Goal: Task Accomplishment & Management: Use online tool/utility

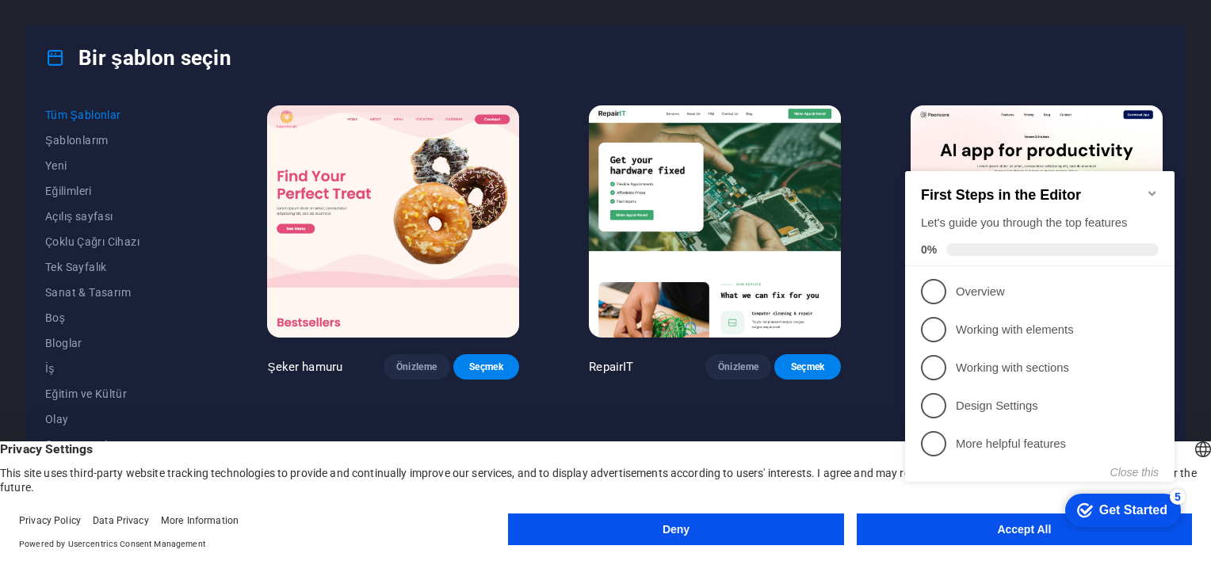
click at [1152, 189] on icon "Minimize checklist" at bounding box center [1152, 193] width 13 height 13
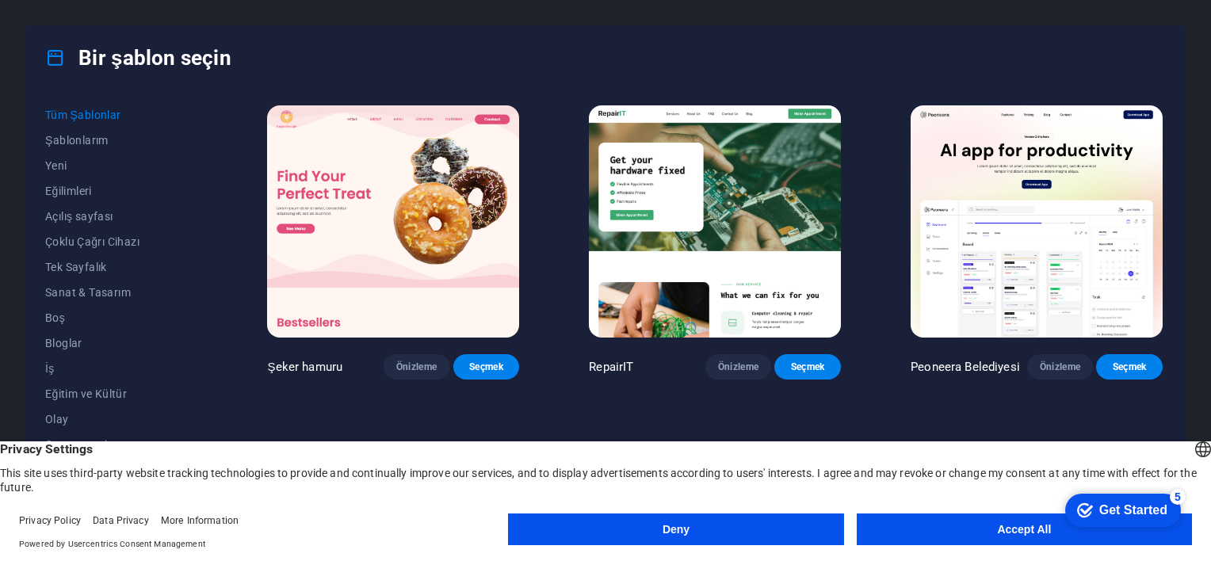
click at [961, 527] on button "Accept All" at bounding box center [1024, 530] width 335 height 32
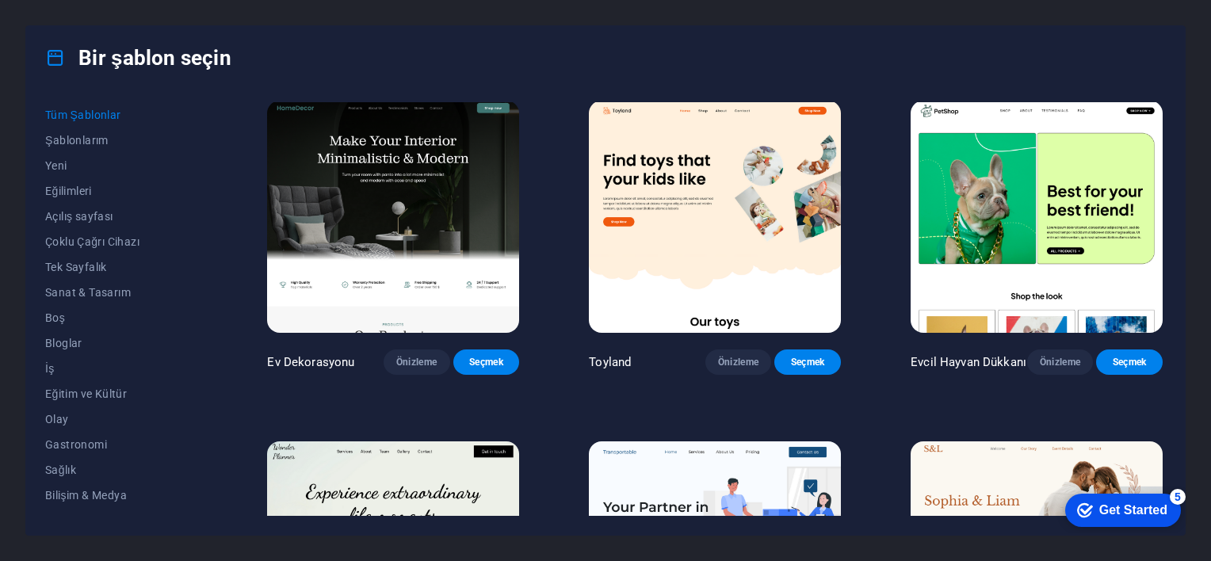
scroll to position [951, 0]
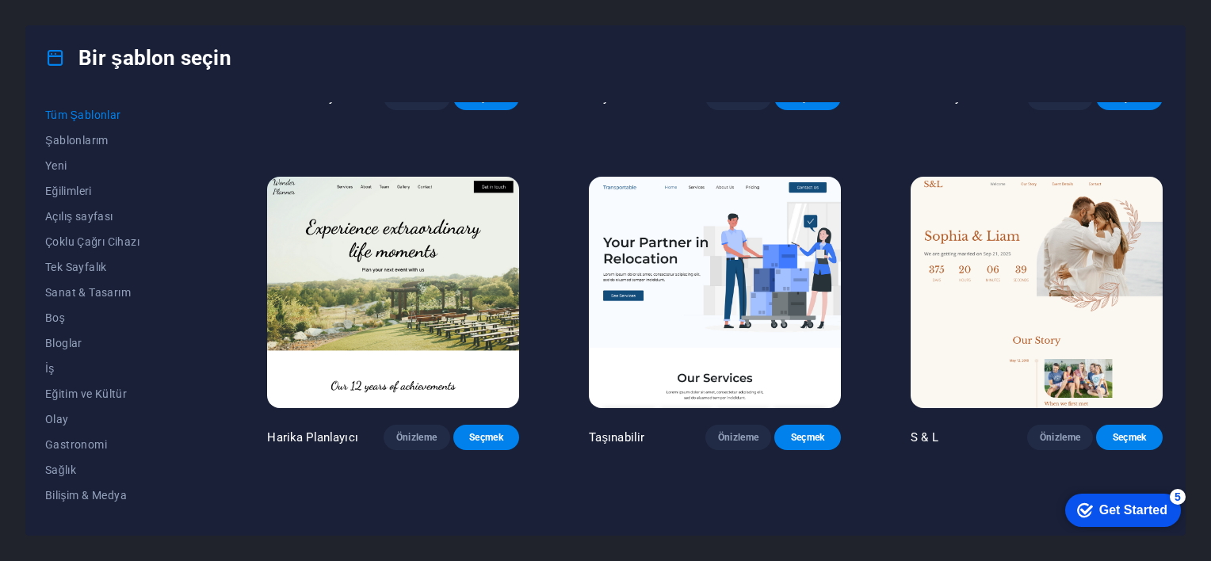
click at [376, 300] on img at bounding box center [393, 293] width 252 height 232
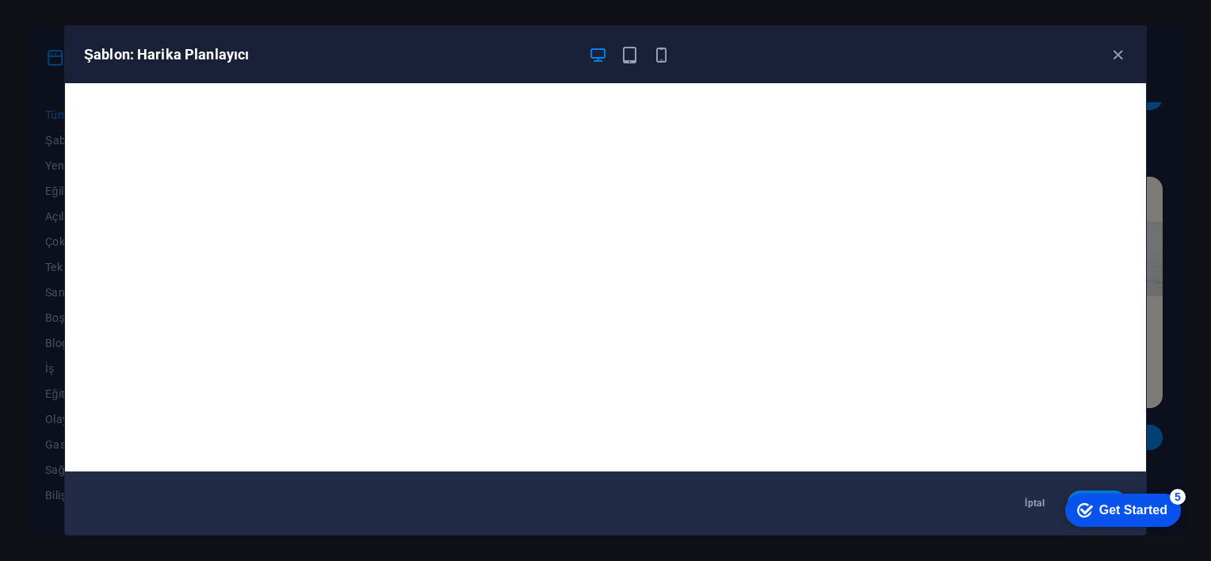
click at [1151, 510] on div "Get Started" at bounding box center [1133, 510] width 68 height 14
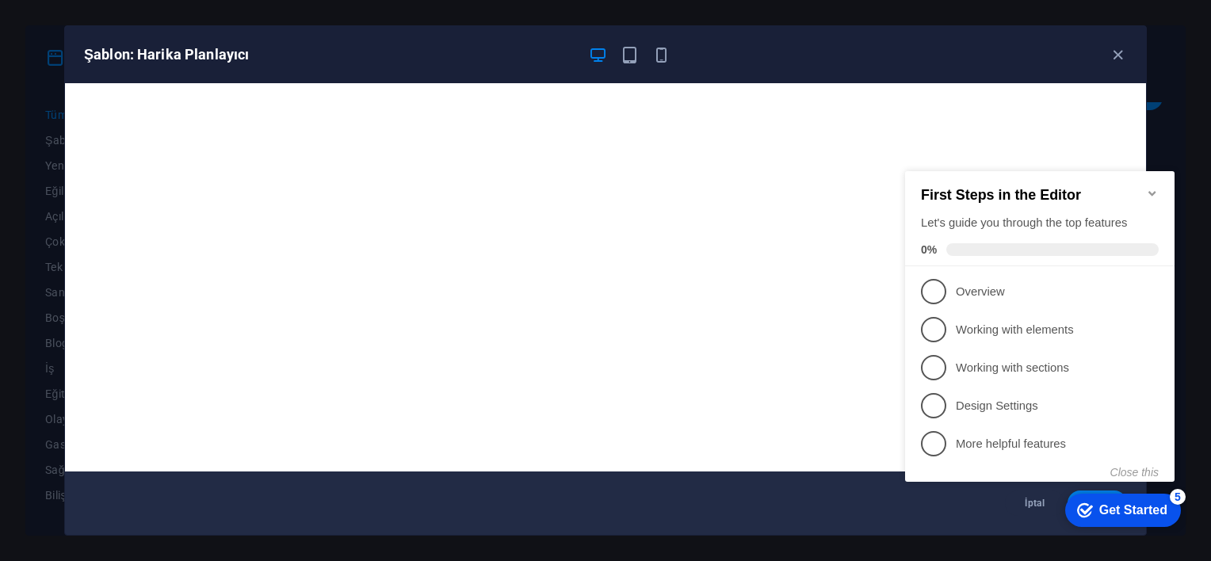
click at [1084, 505] on icon "Get Started 5 items remaining, 0% complete" at bounding box center [1085, 510] width 16 height 14
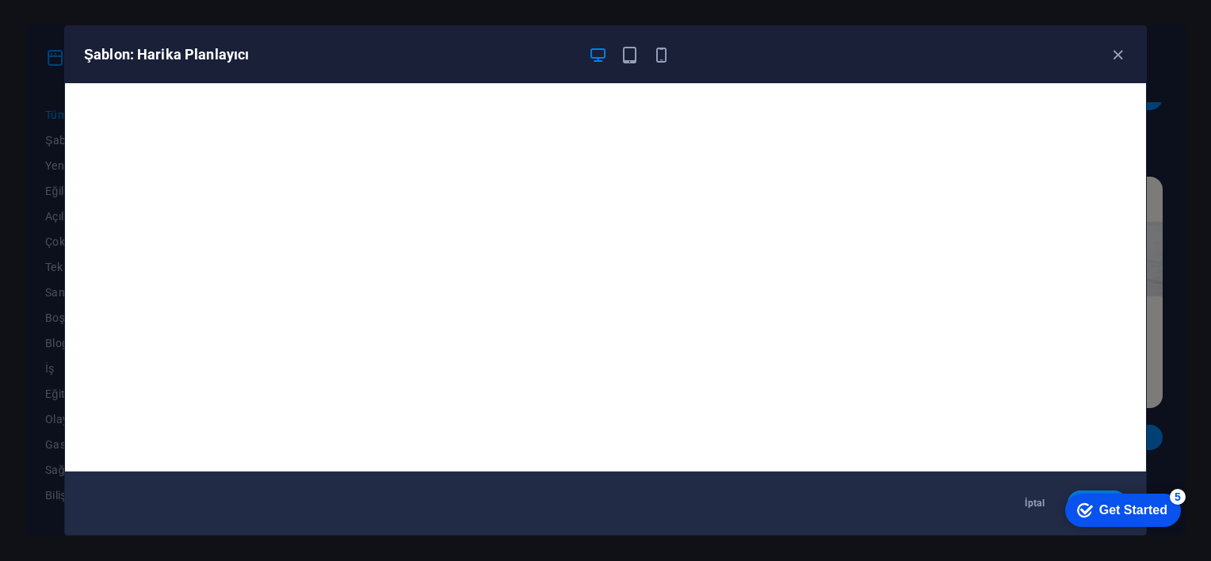
click at [1100, 494] on div "checkmark Get Started 5" at bounding box center [1123, 510] width 116 height 33
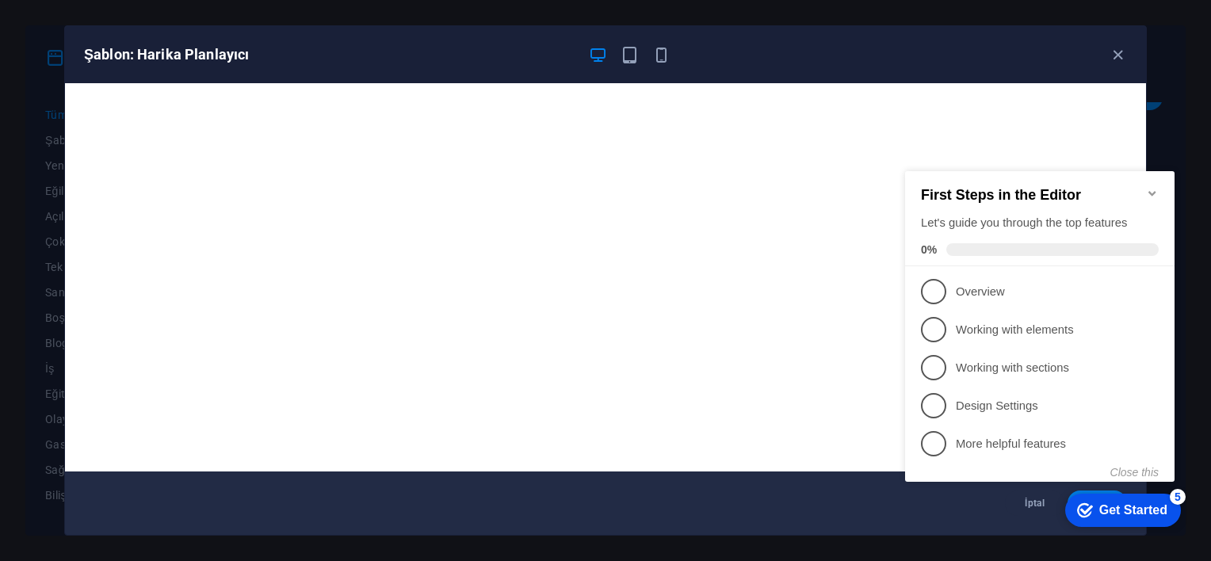
click at [764, 529] on div "İptal Seçmek" at bounding box center [605, 503] width 1081 height 63
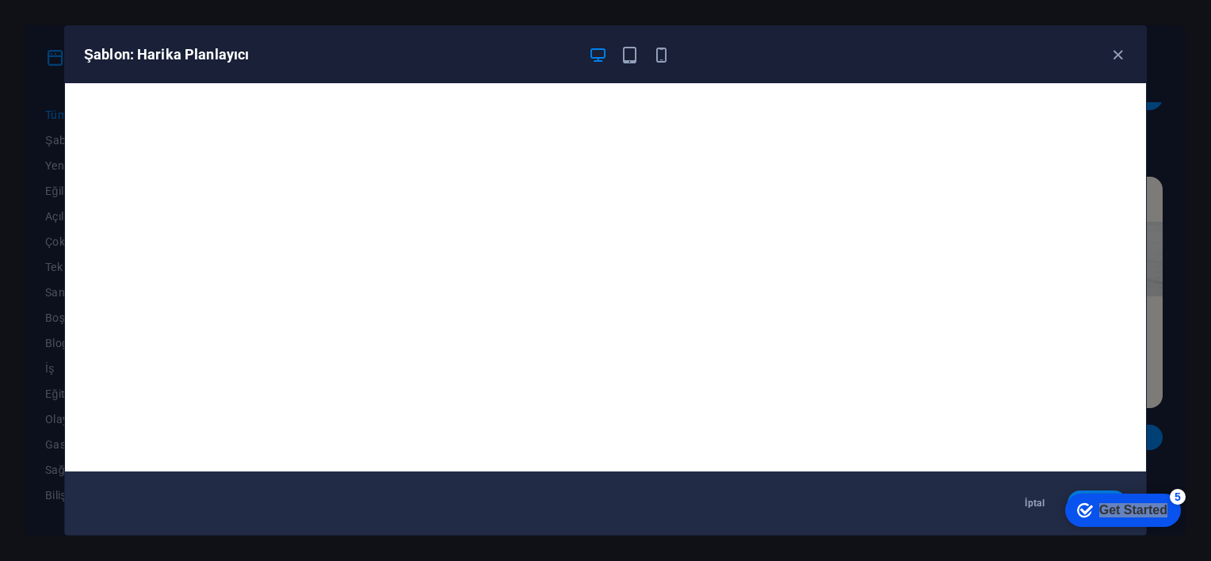
drag, startPoint x: 1166, startPoint y: 505, endPoint x: 983, endPoint y: 533, distance: 185.3
click at [1052, 533] on html "checkmark Get Started 5 First Steps in the Editor Let's guide you through the t…" at bounding box center [1119, 510] width 135 height 48
click at [1205, 288] on div "Şablon: Harika Planlayıcı İptal Seçmek" at bounding box center [605, 280] width 1211 height 561
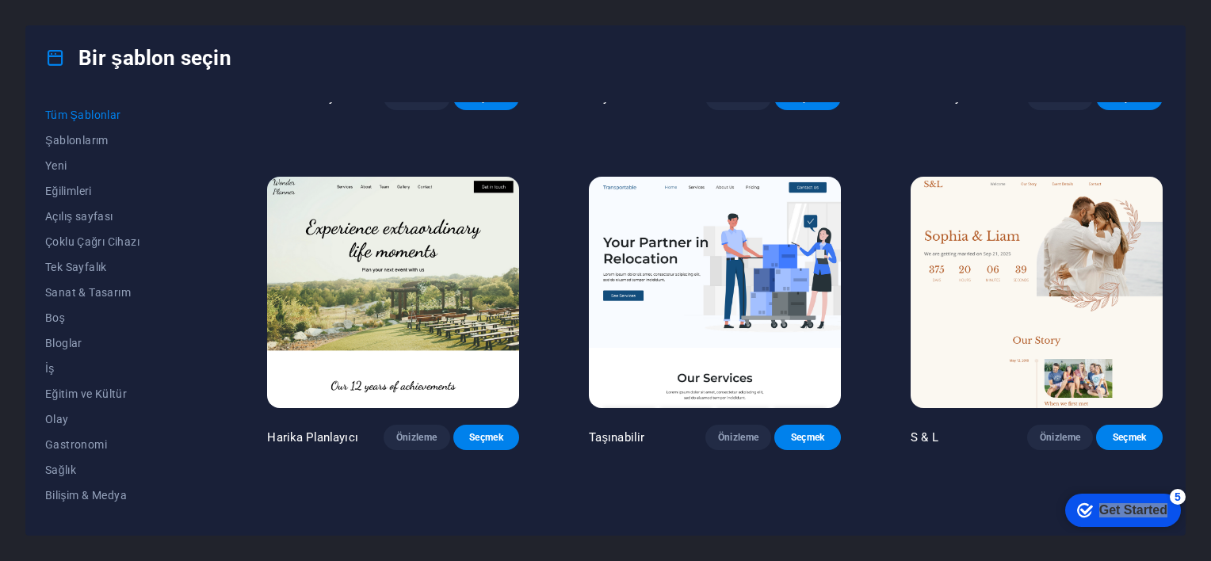
scroll to position [1215, 0]
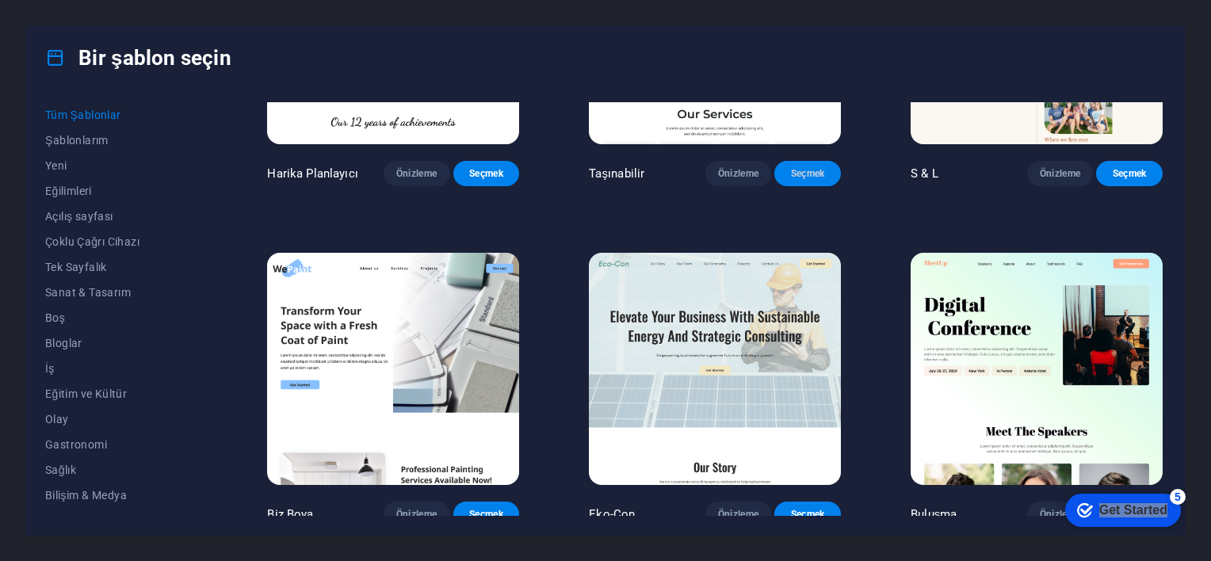
click at [792, 180] on span "Seçmek" at bounding box center [807, 173] width 41 height 13
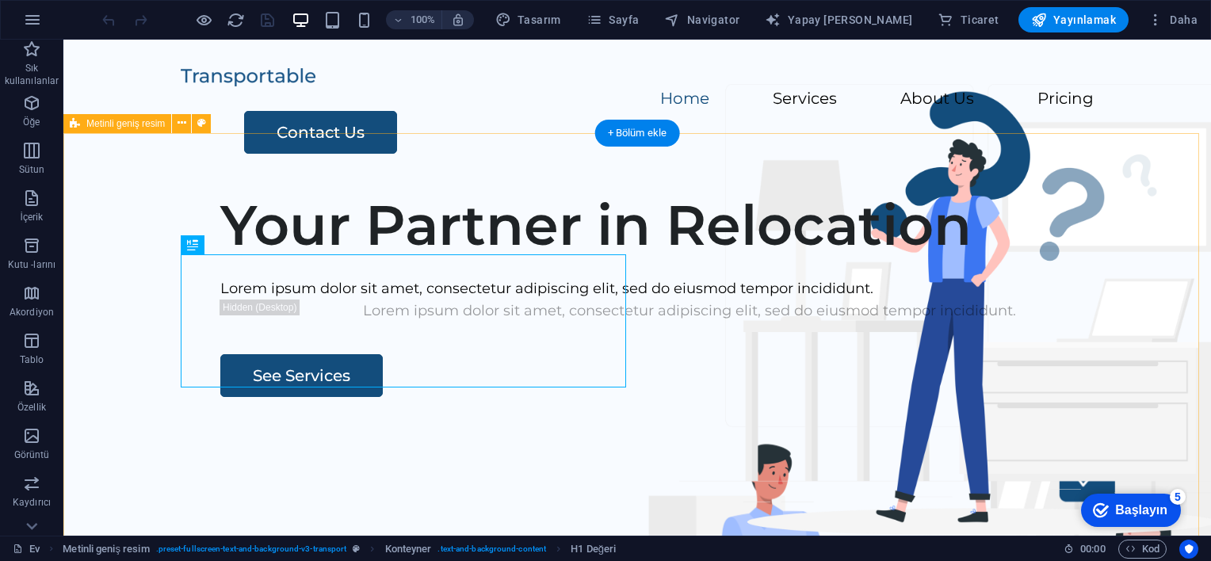
click at [442, 241] on div "Your Partner in Relocation Lorem ipsum dolor sit amet, consectetur adipiscing e…" at bounding box center [637, 482] width 1148 height 607
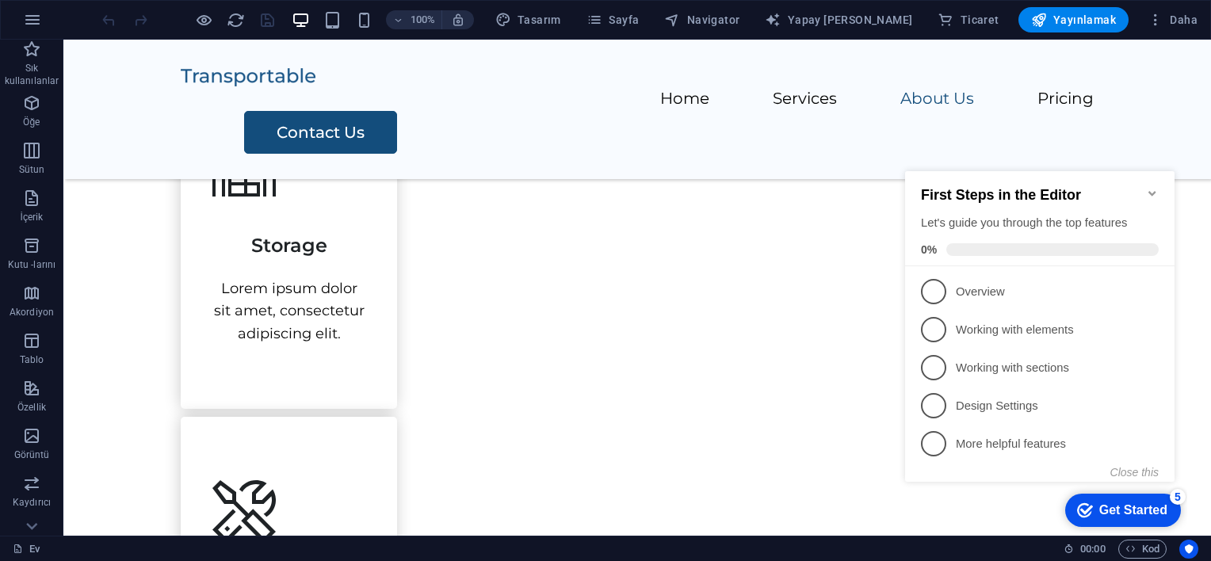
scroll to position [1426, 0]
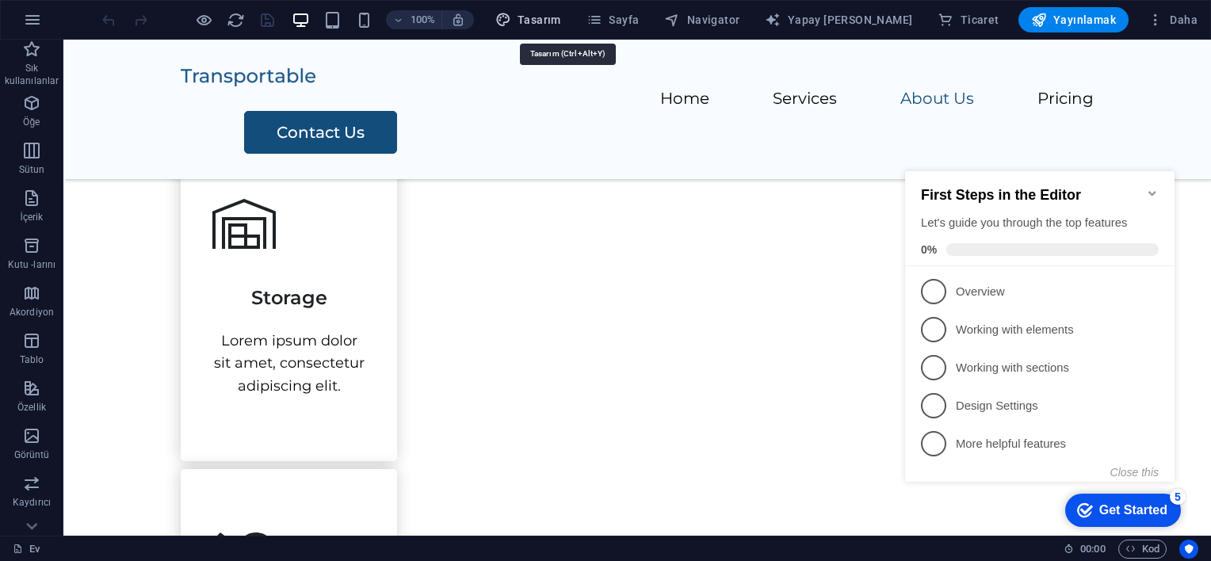
drag, startPoint x: 591, startPoint y: 17, endPoint x: 168, endPoint y: 94, distance: 430.3
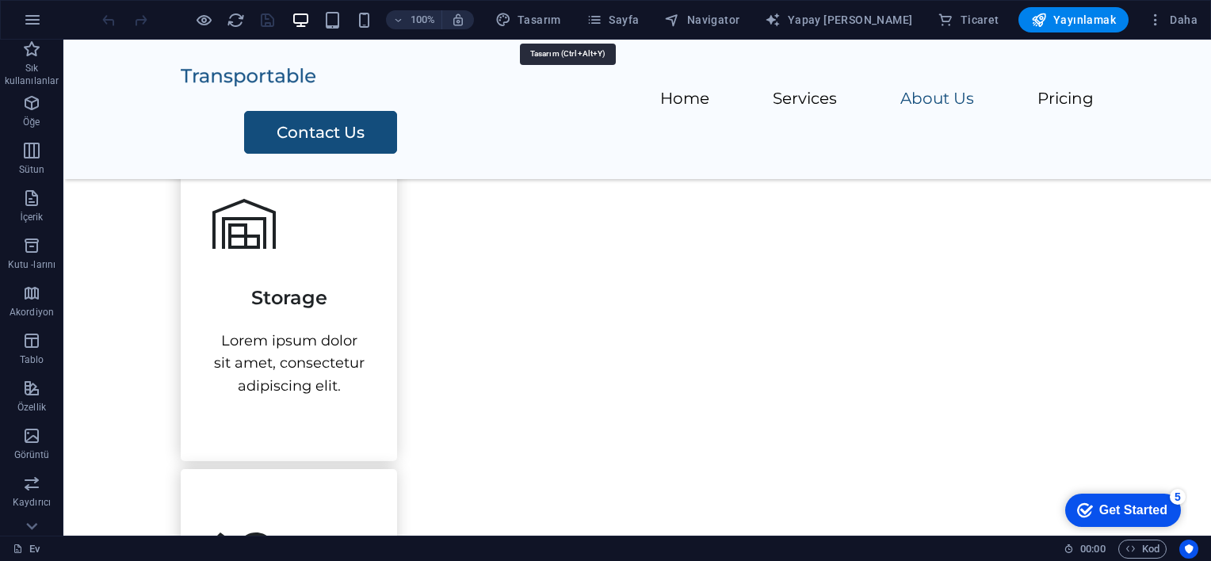
select select "px"
select select "400"
select select "px"
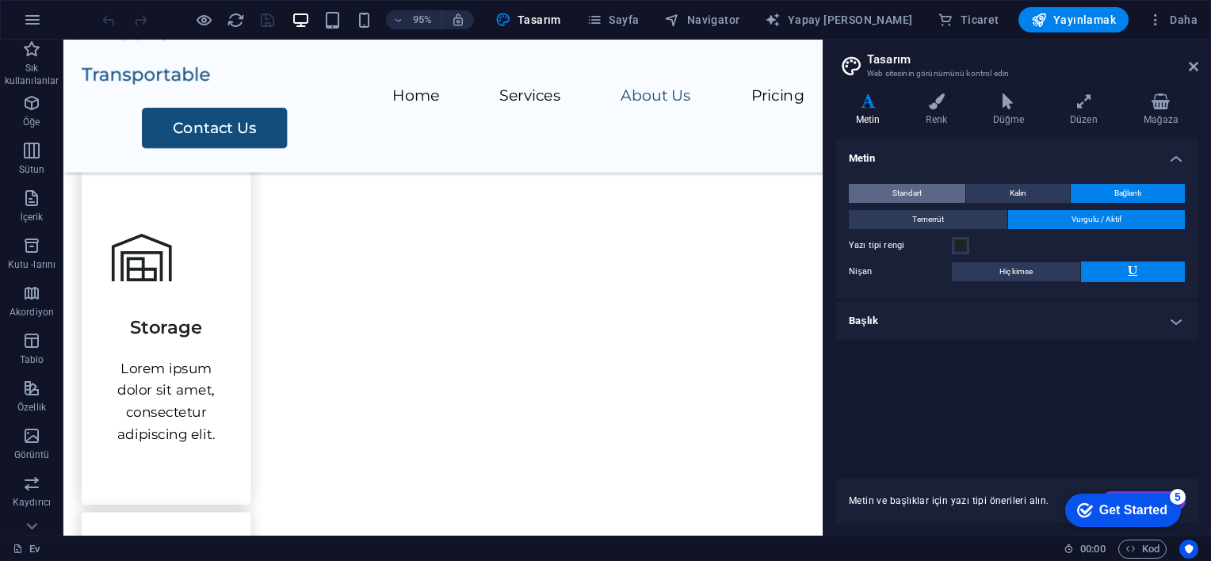
click at [920, 189] on span "Standart" at bounding box center [906, 193] width 29 height 19
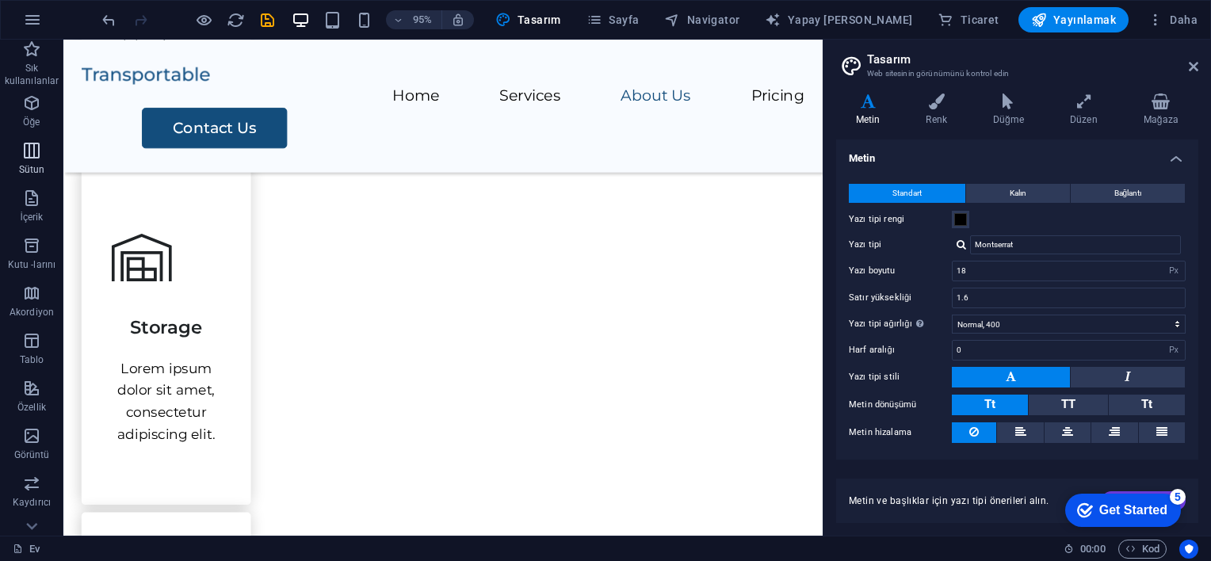
click at [29, 159] on icon "button" at bounding box center [31, 150] width 19 height 19
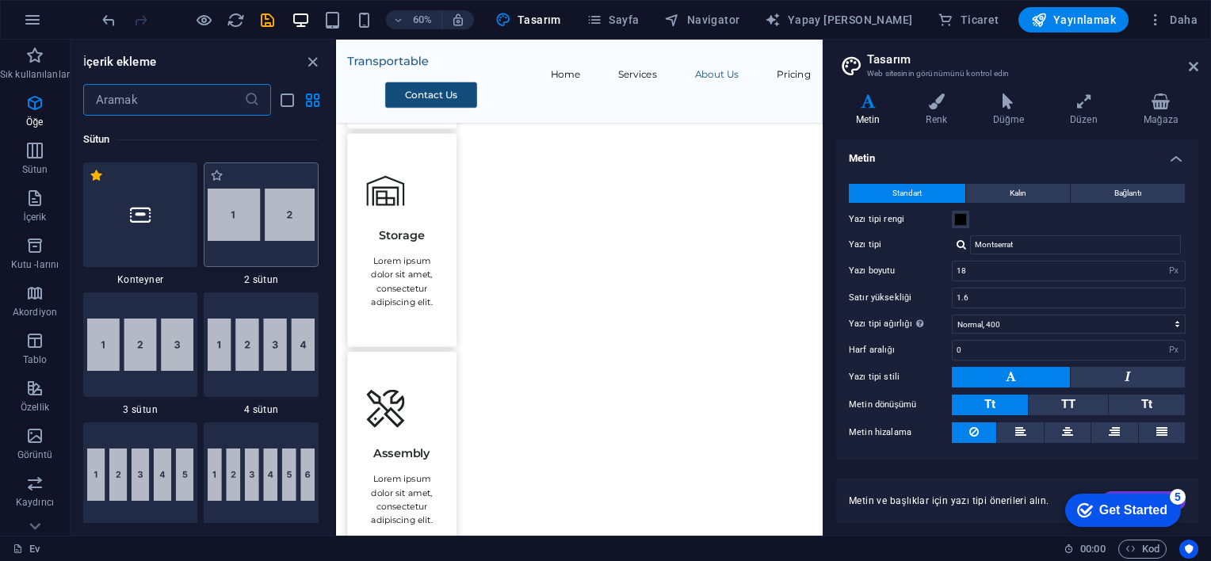
scroll to position [785, 0]
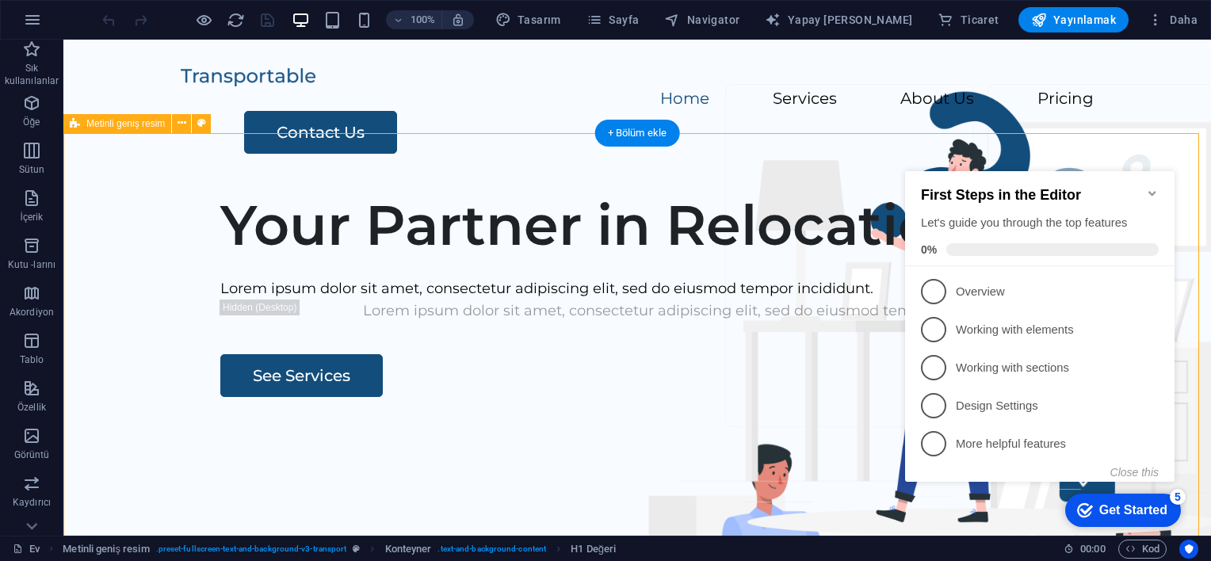
click at [399, 227] on div "Your Partner in Relocation Lorem ipsum dolor sit amet, consectetur adipiscing e…" at bounding box center [637, 482] width 1148 height 607
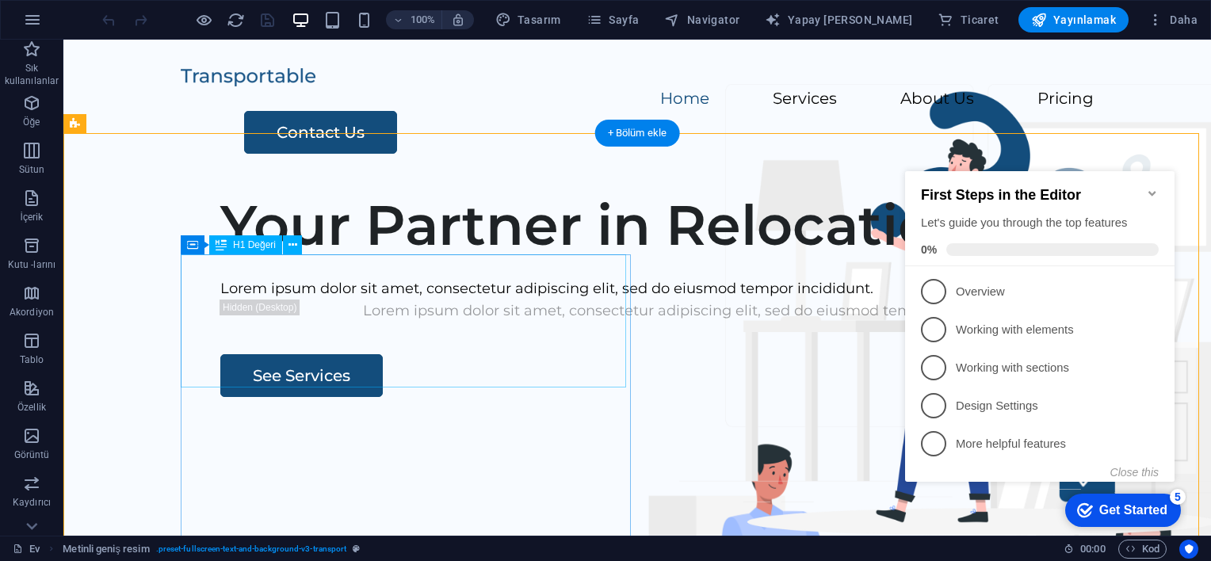
click at [405, 258] on div "Your Partner in Relocation" at bounding box center [689, 225] width 938 height 67
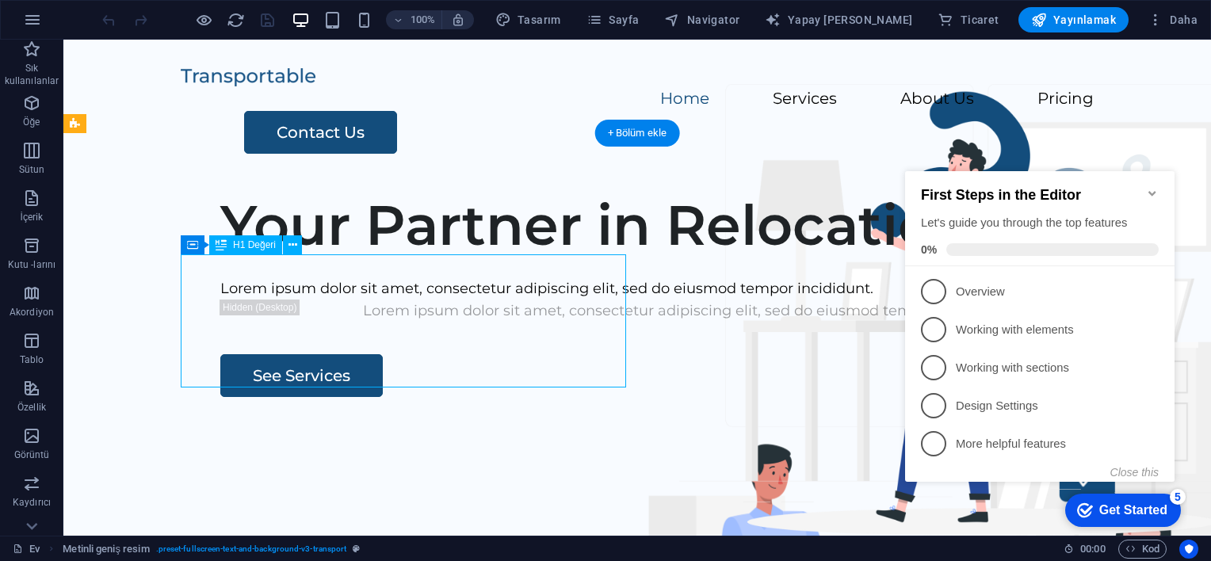
click at [406, 258] on div "Your Partner in Relocation" at bounding box center [689, 225] width 938 height 67
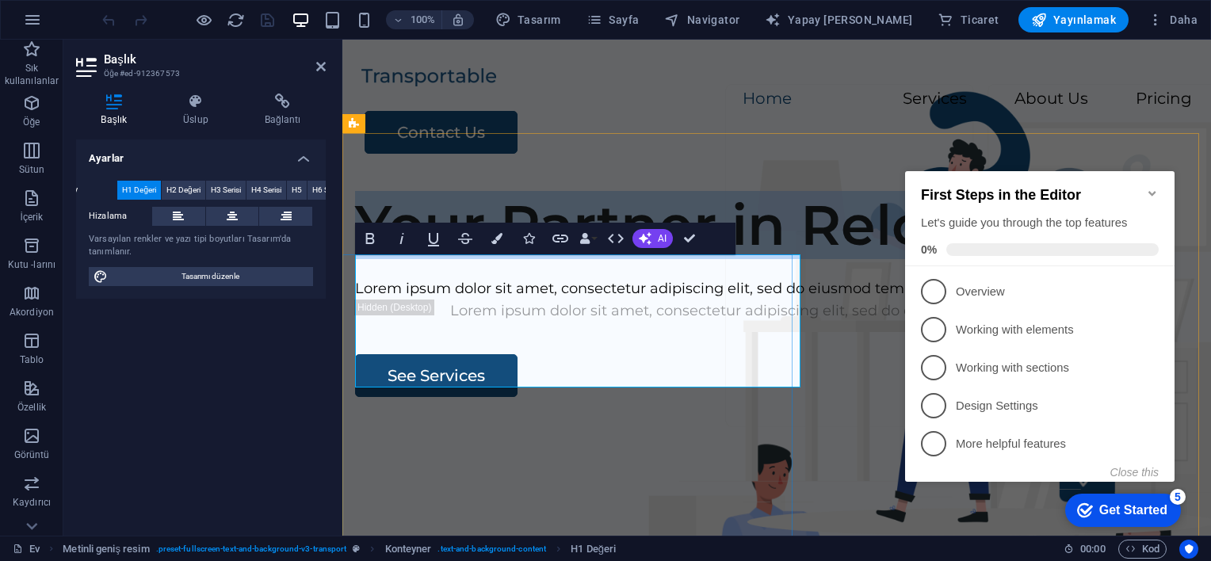
click at [570, 258] on h1 "Your Partner in Relocation" at bounding box center [776, 225] width 843 height 67
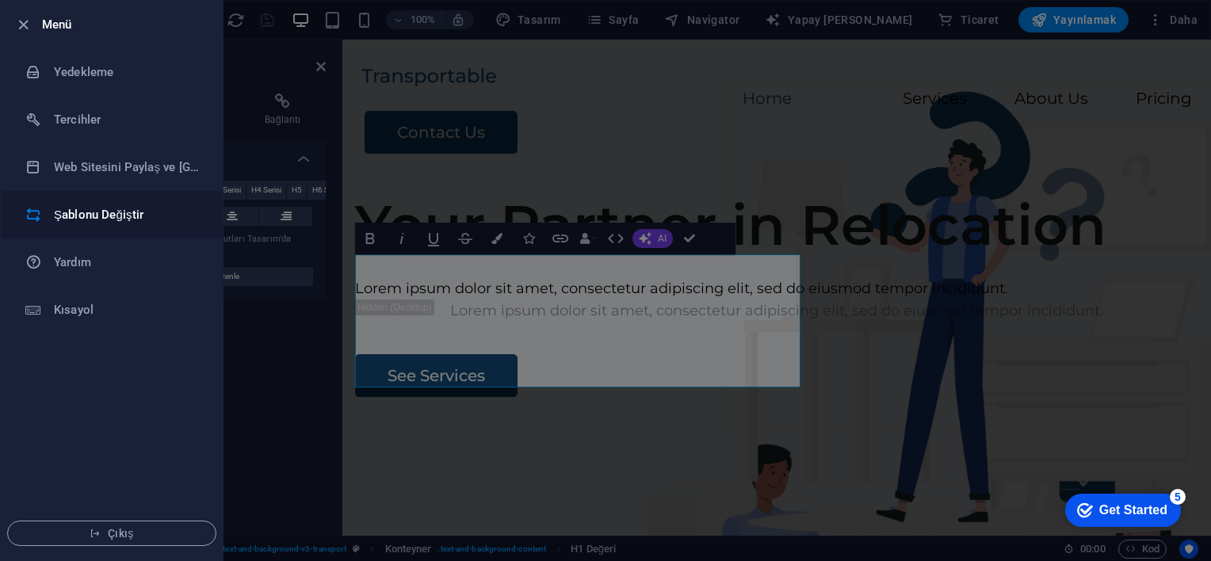
click at [162, 205] on h6 "Şablonu Değiştir" at bounding box center [127, 214] width 147 height 19
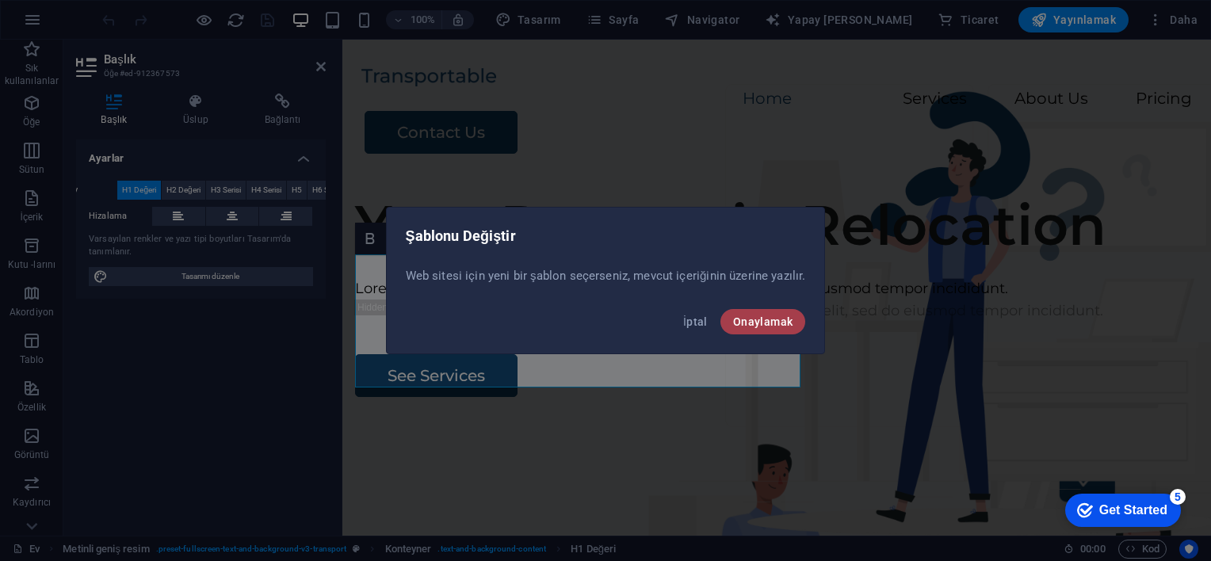
click at [777, 326] on span "Onaylamak" at bounding box center [763, 321] width 60 height 13
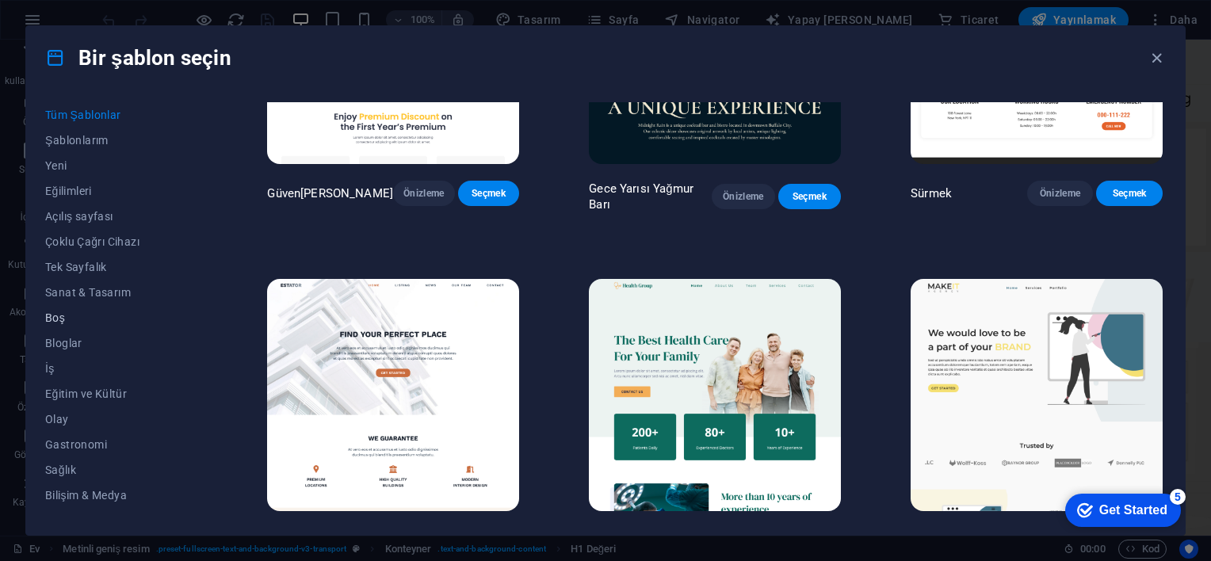
scroll to position [245, 0]
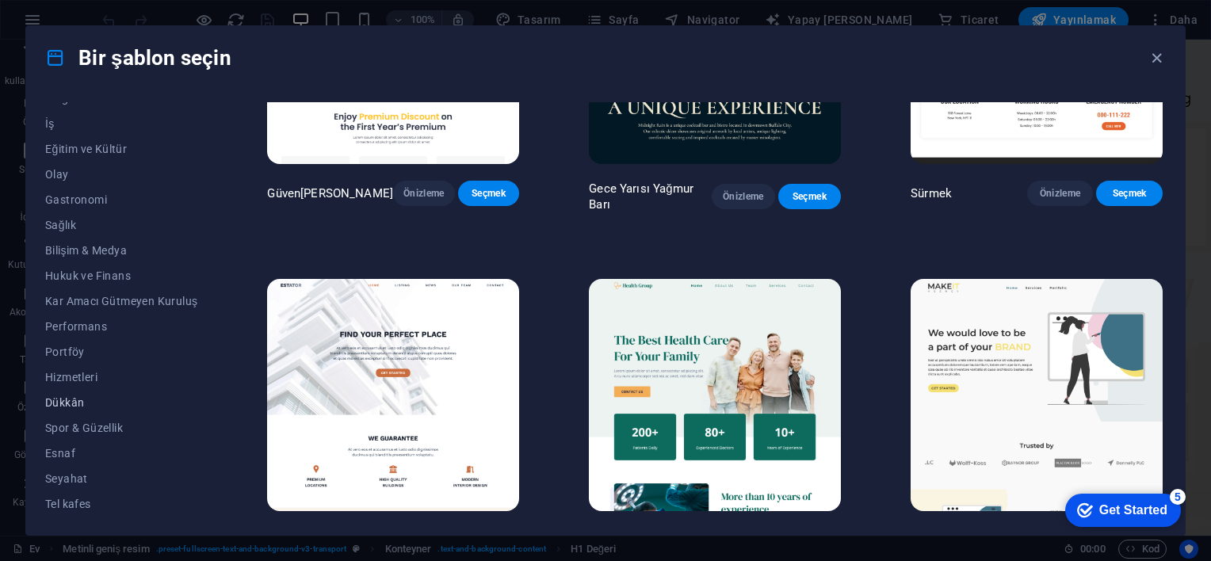
click at [98, 402] on span "Dükkân" at bounding box center [121, 402] width 152 height 13
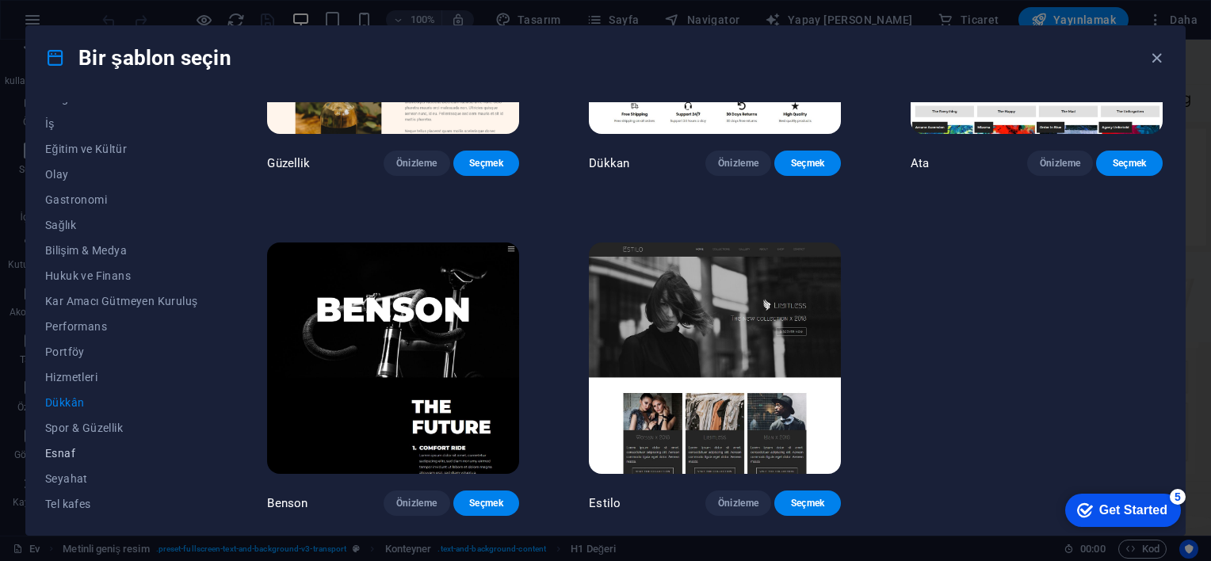
click at [98, 449] on span "Esnaf" at bounding box center [121, 453] width 152 height 13
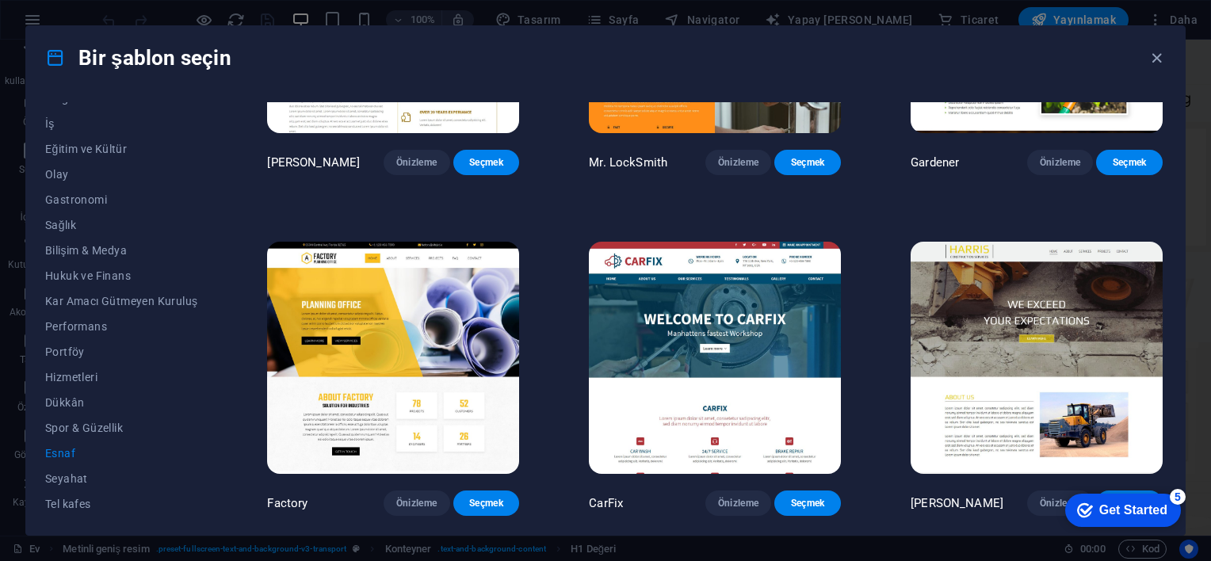
scroll to position [539, 0]
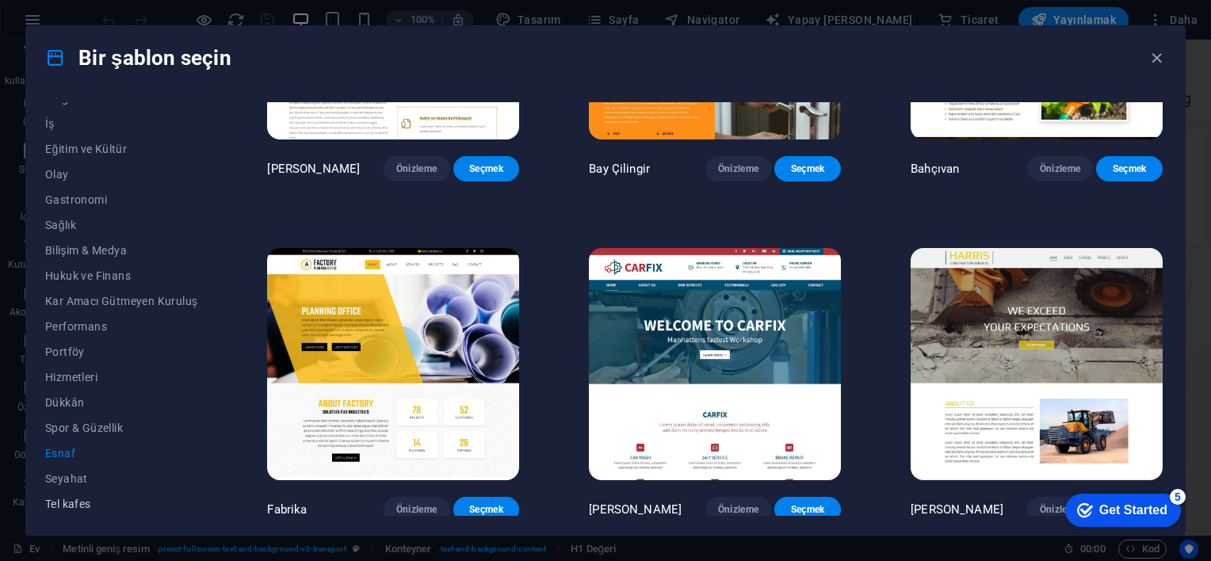
click at [74, 503] on span "Tel kafes" at bounding box center [121, 504] width 152 height 13
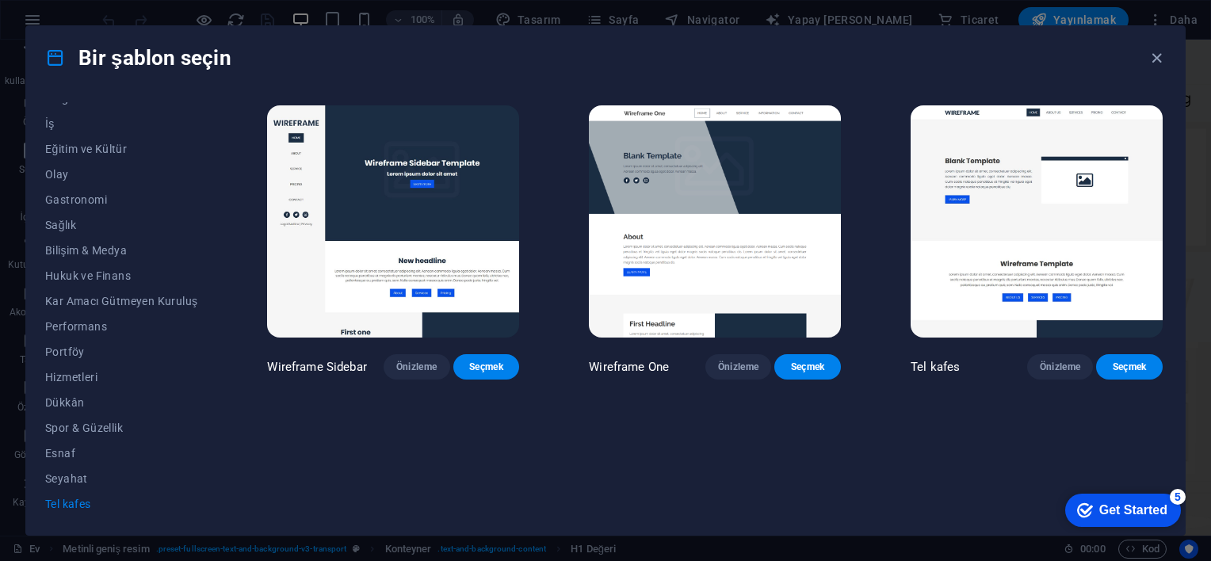
scroll to position [0, 0]
click at [103, 279] on span "Hukuk ve Finans" at bounding box center [121, 275] width 152 height 13
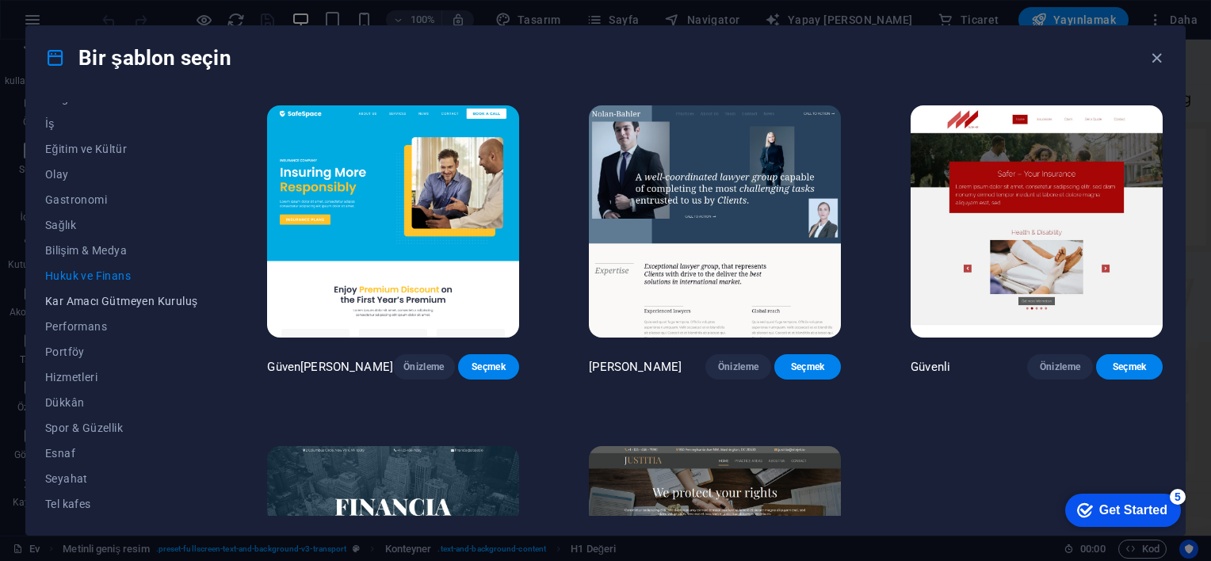
click at [129, 300] on span "Kar Amacı Gütmeyen Kuruluş" at bounding box center [121, 301] width 152 height 13
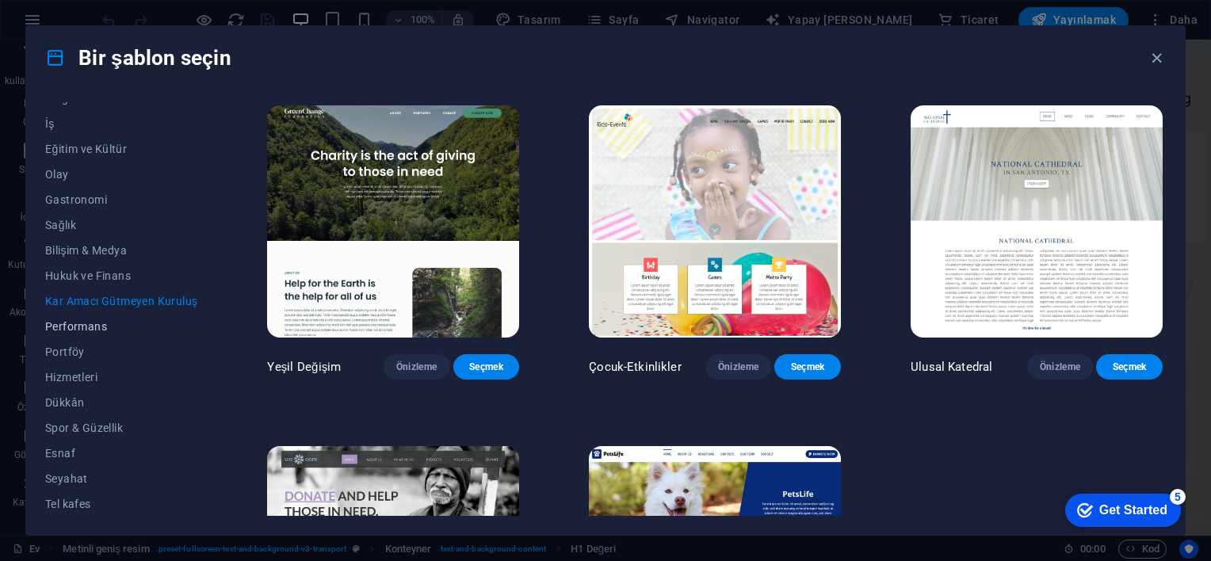
click at [100, 333] on button "Performans" at bounding box center [121, 326] width 152 height 25
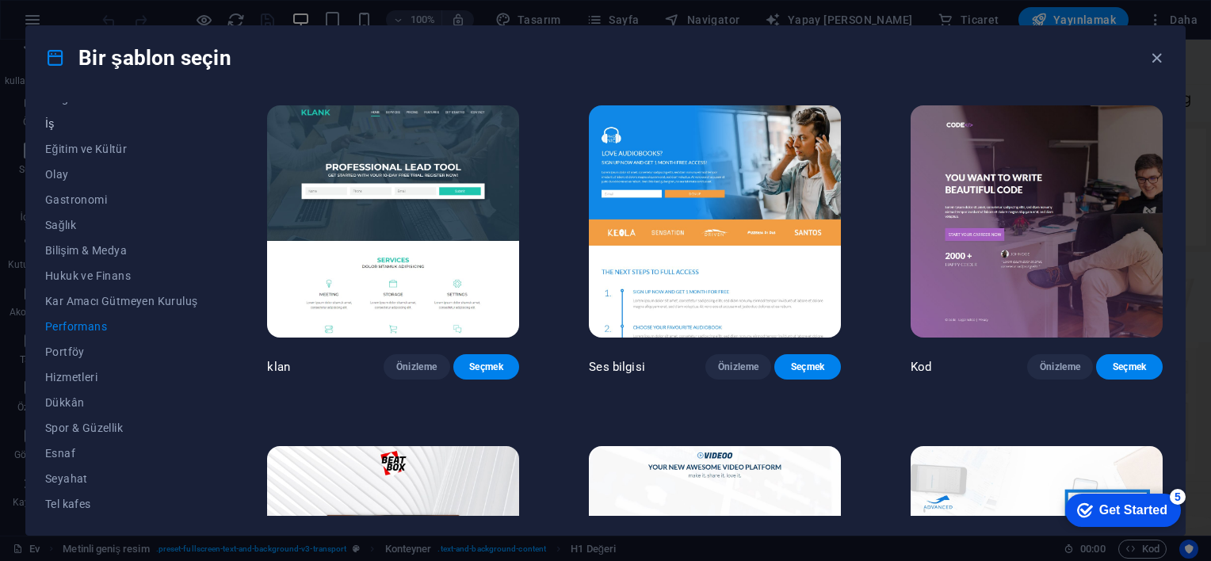
scroll to position [86, 0]
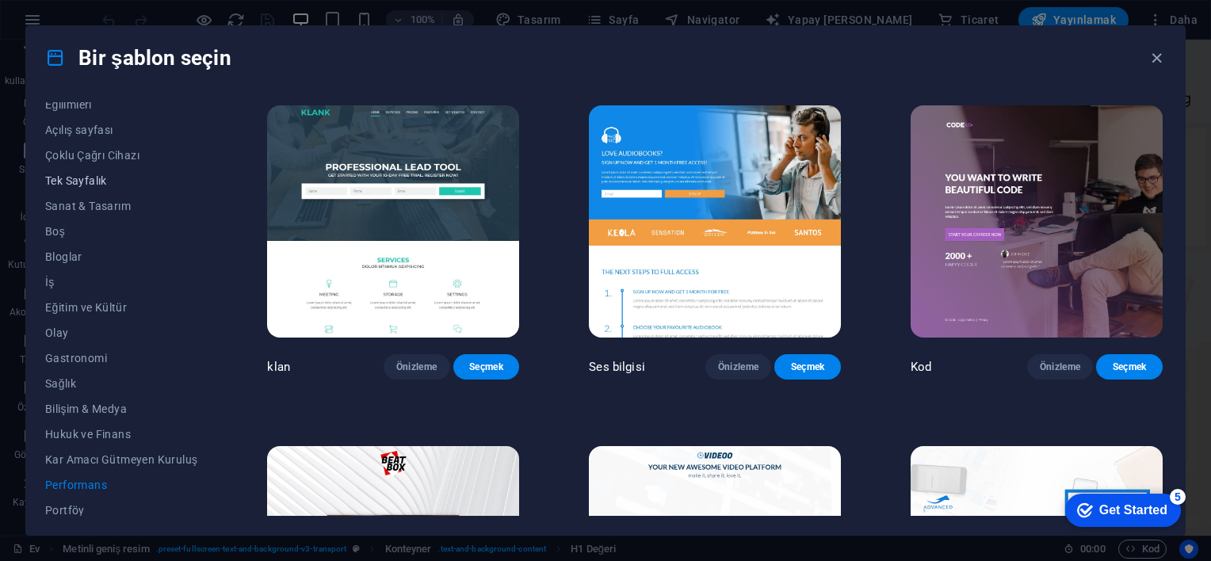
click at [95, 188] on button "Tek Sayfalık" at bounding box center [121, 180] width 152 height 25
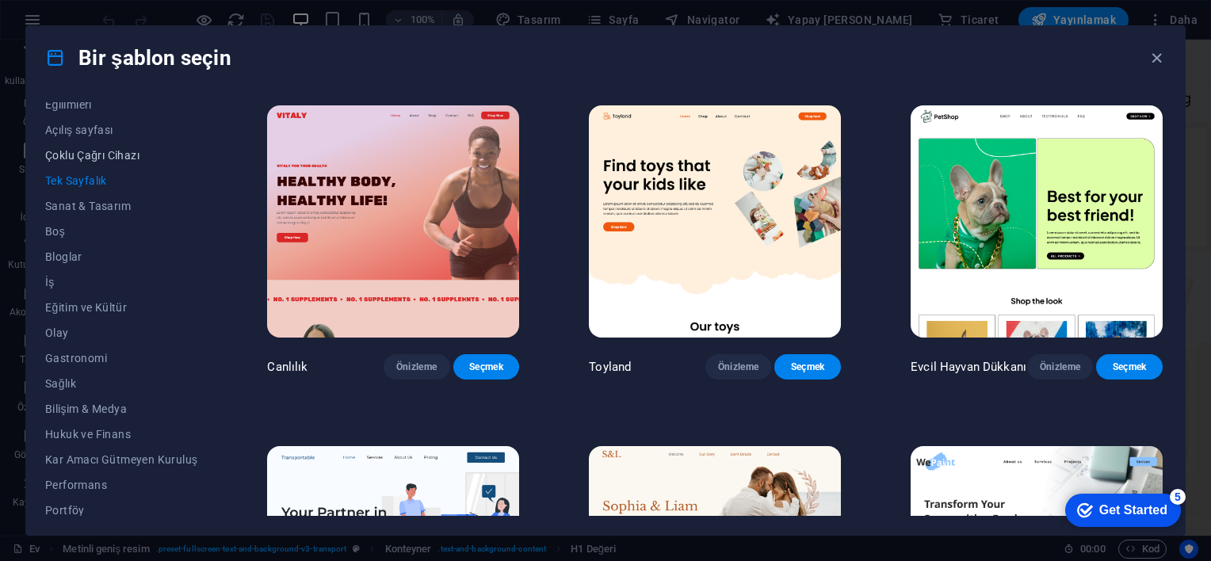
click at [101, 147] on button "Çoklu Çağrı Cihazı" at bounding box center [121, 155] width 152 height 25
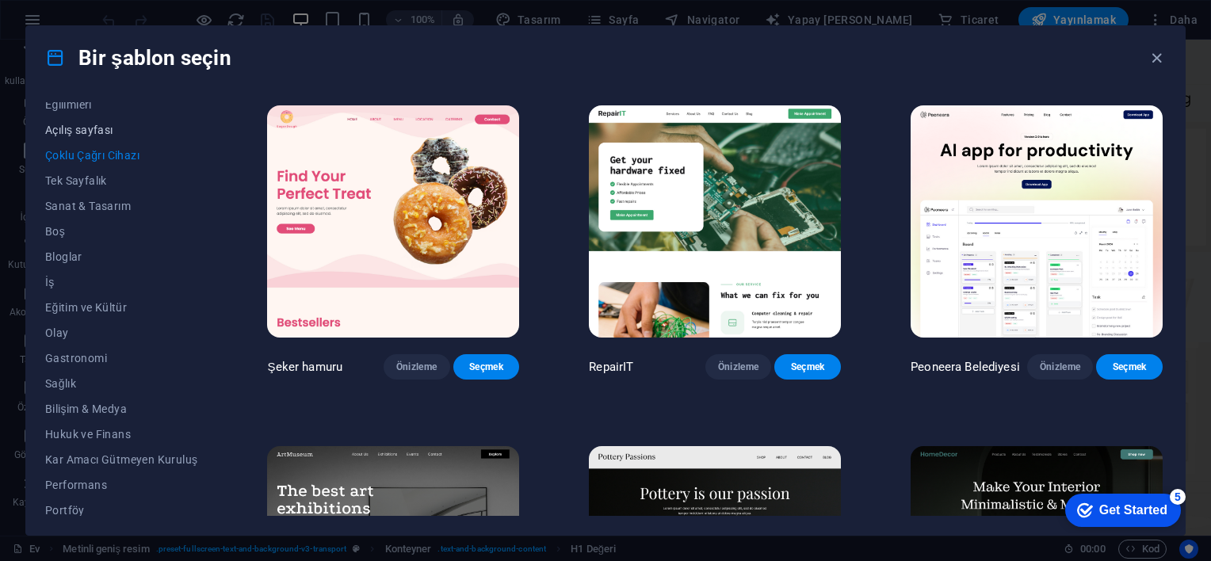
click at [102, 136] on button "Açılış sayfası" at bounding box center [121, 129] width 152 height 25
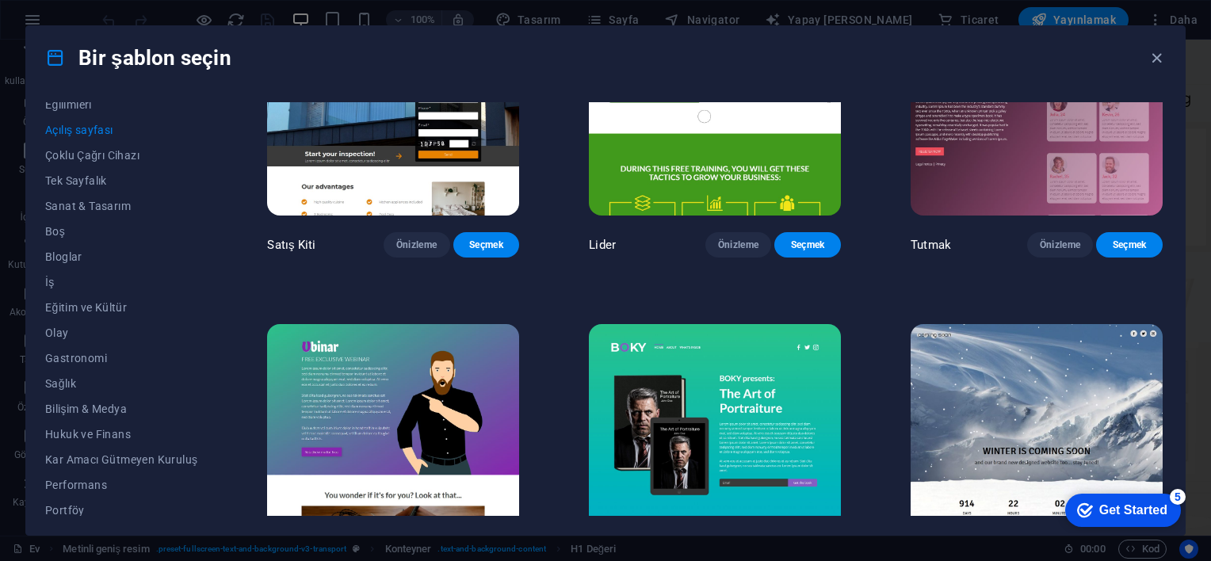
scroll to position [2430, 0]
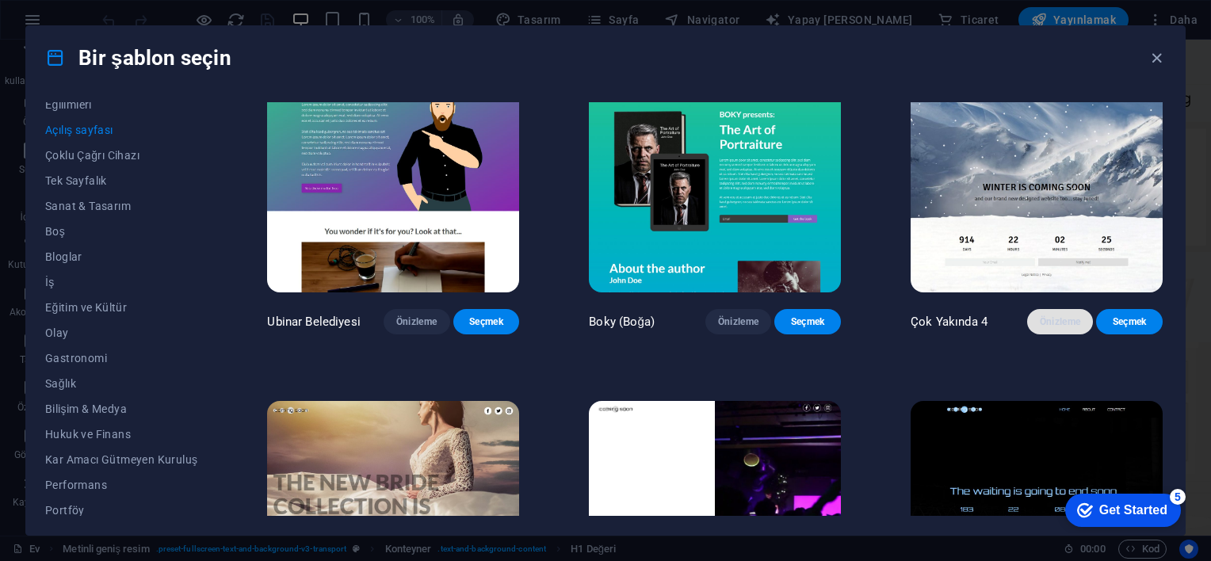
click at [1060, 316] on button "Önizleme" at bounding box center [1060, 321] width 67 height 25
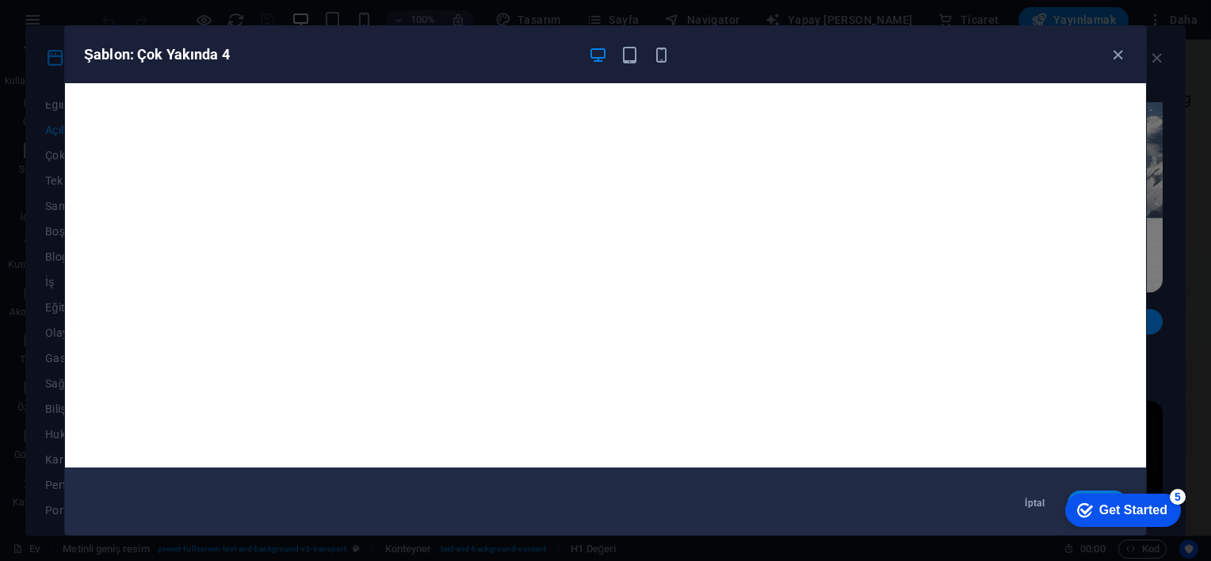
scroll to position [0, 0]
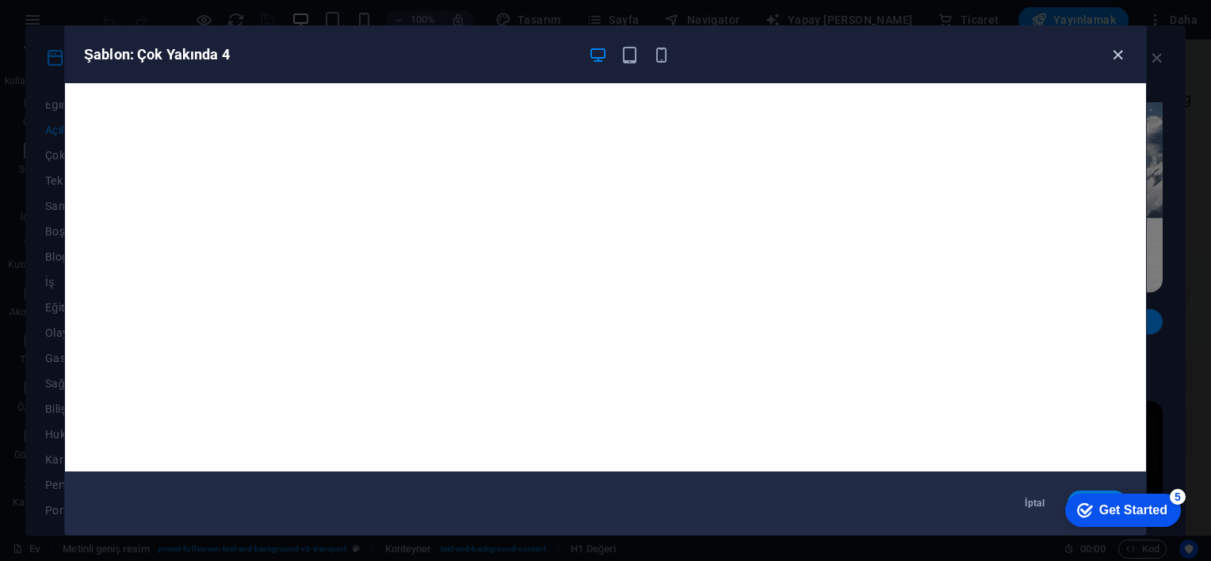
click at [1121, 50] on icon "button" at bounding box center [1118, 55] width 18 height 18
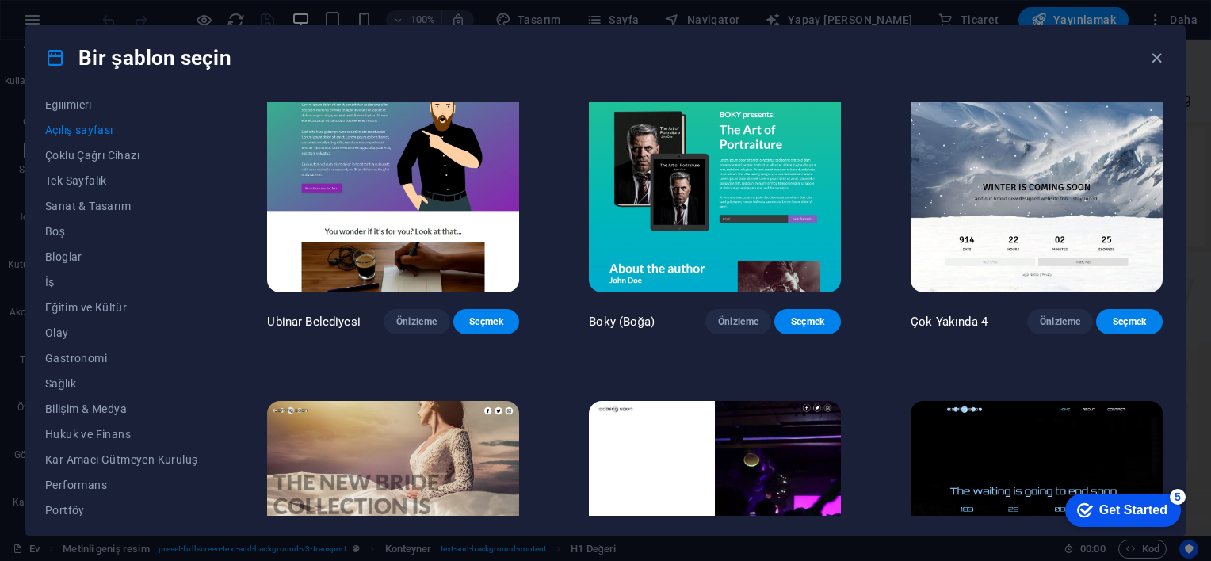
scroll to position [2574, 0]
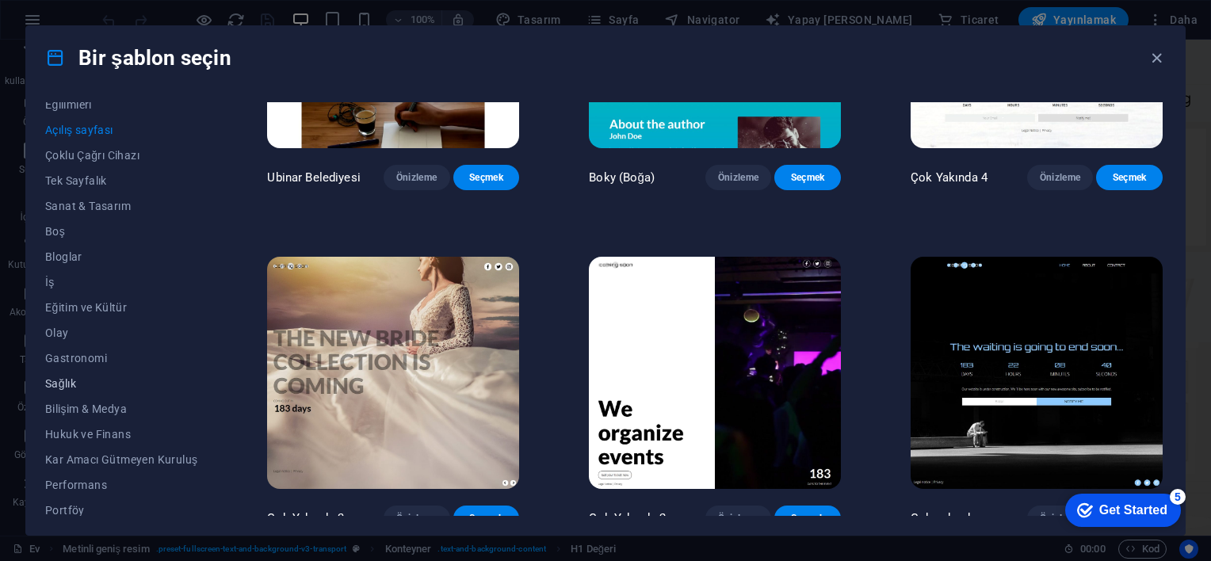
click at [57, 387] on span "Sağlık" at bounding box center [121, 383] width 152 height 13
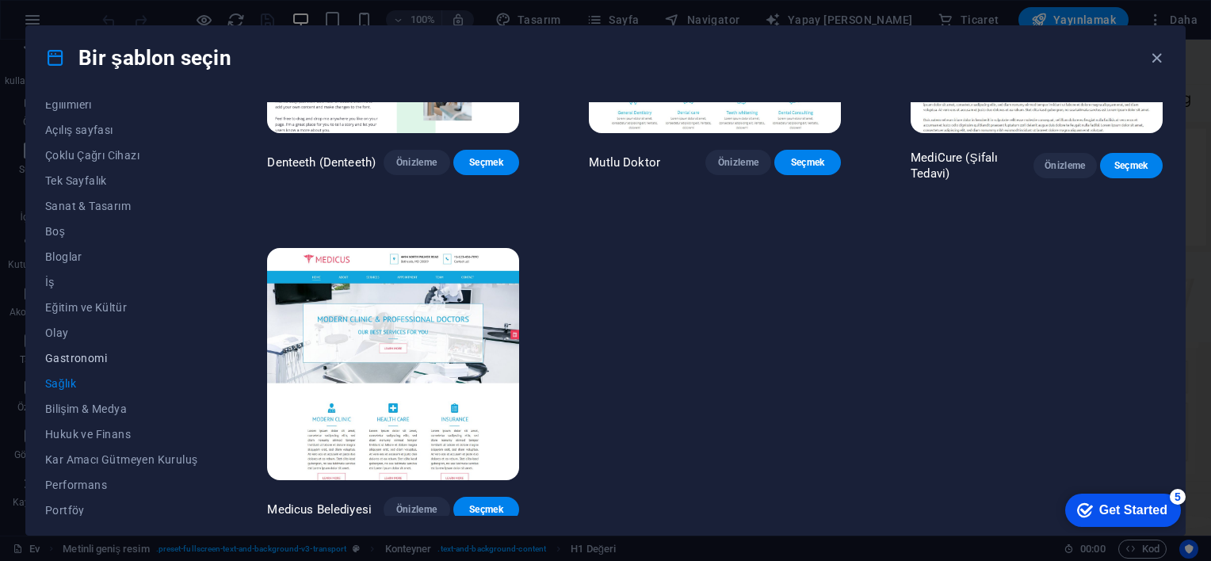
click at [71, 361] on span "Gastronomi" at bounding box center [121, 358] width 152 height 13
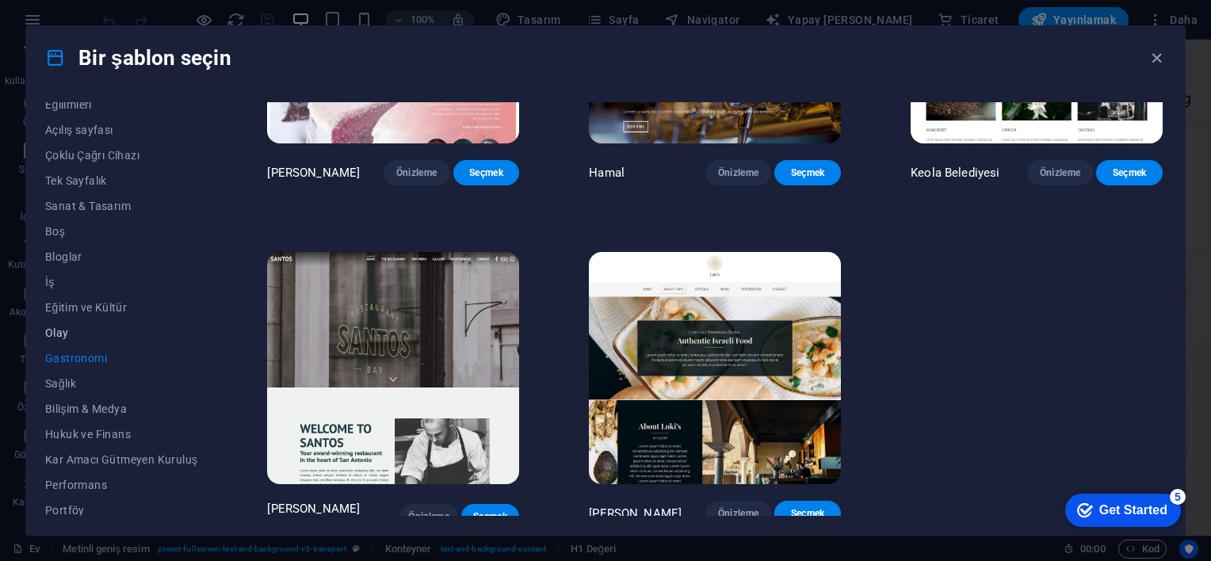
click at [80, 327] on span "Olay" at bounding box center [121, 333] width 152 height 13
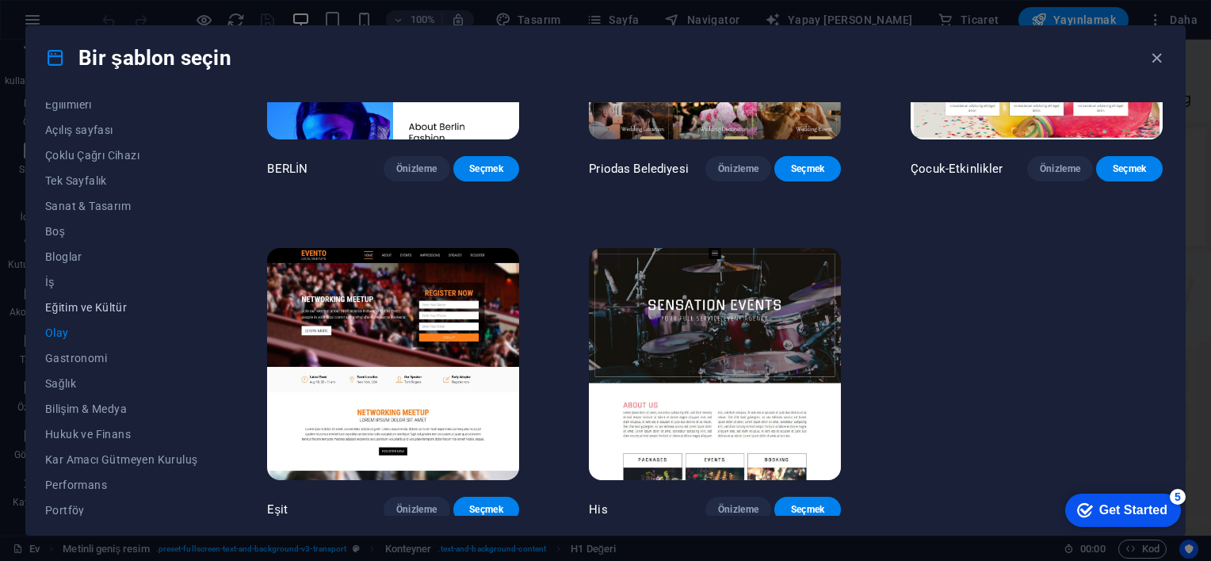
click at [78, 304] on span "Eğitim ve Kültür" at bounding box center [121, 307] width 152 height 13
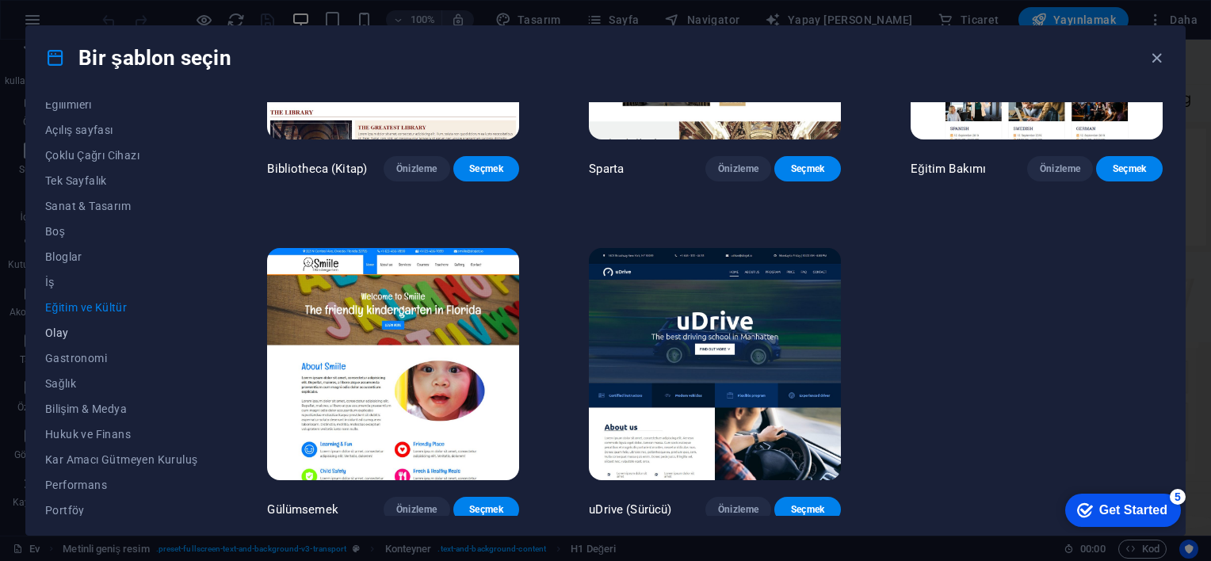
click at [69, 325] on button "Olay" at bounding box center [121, 332] width 152 height 25
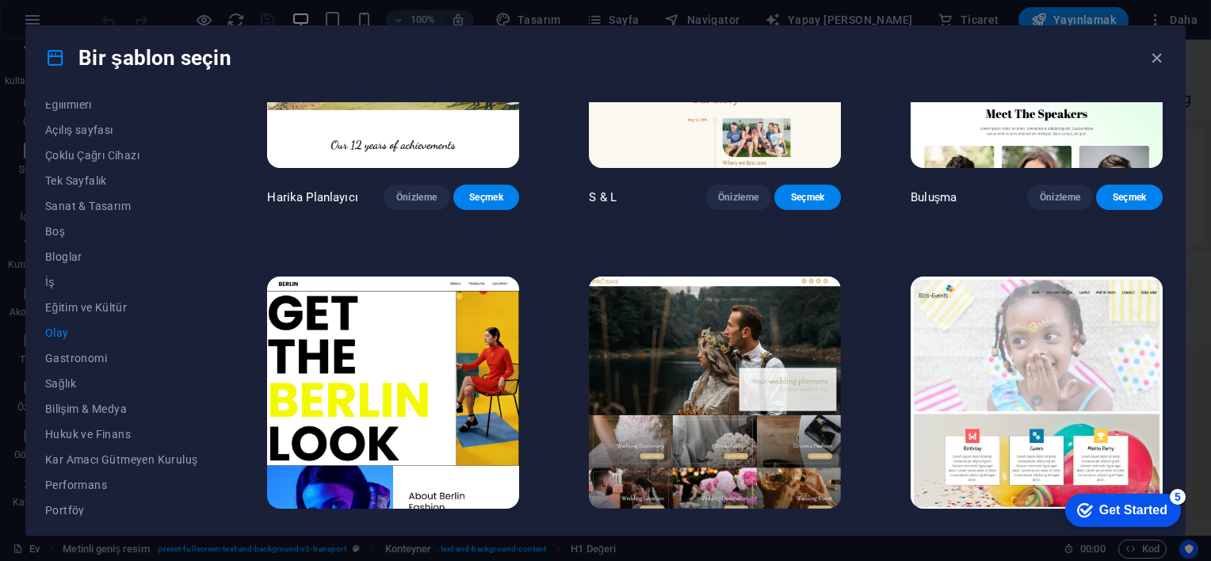
scroll to position [0, 0]
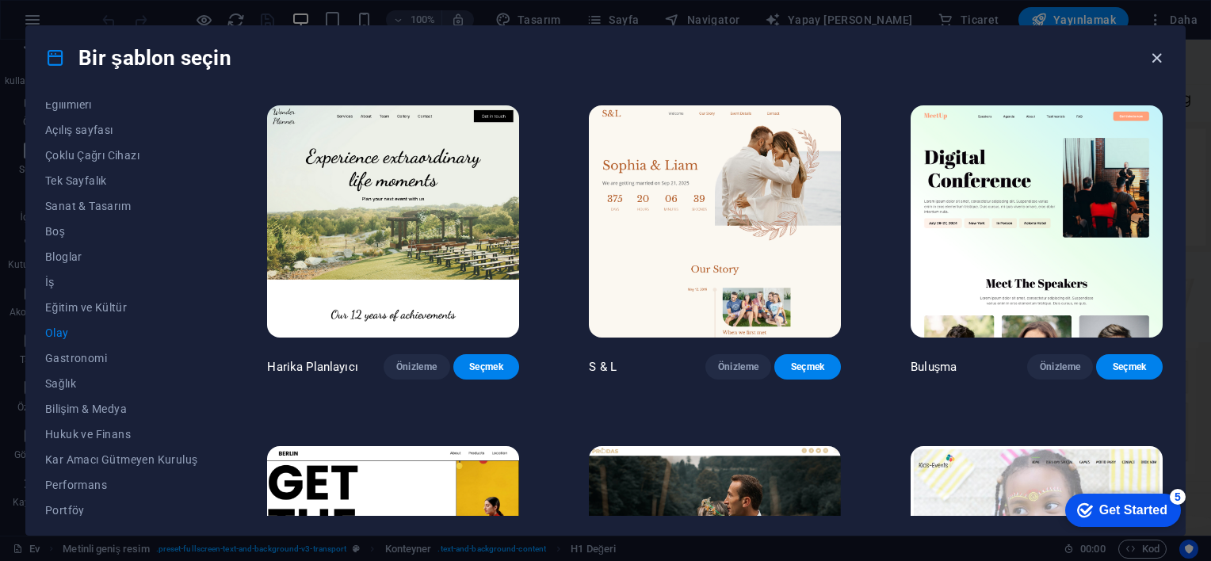
click at [1159, 55] on icon "button" at bounding box center [1157, 58] width 18 height 18
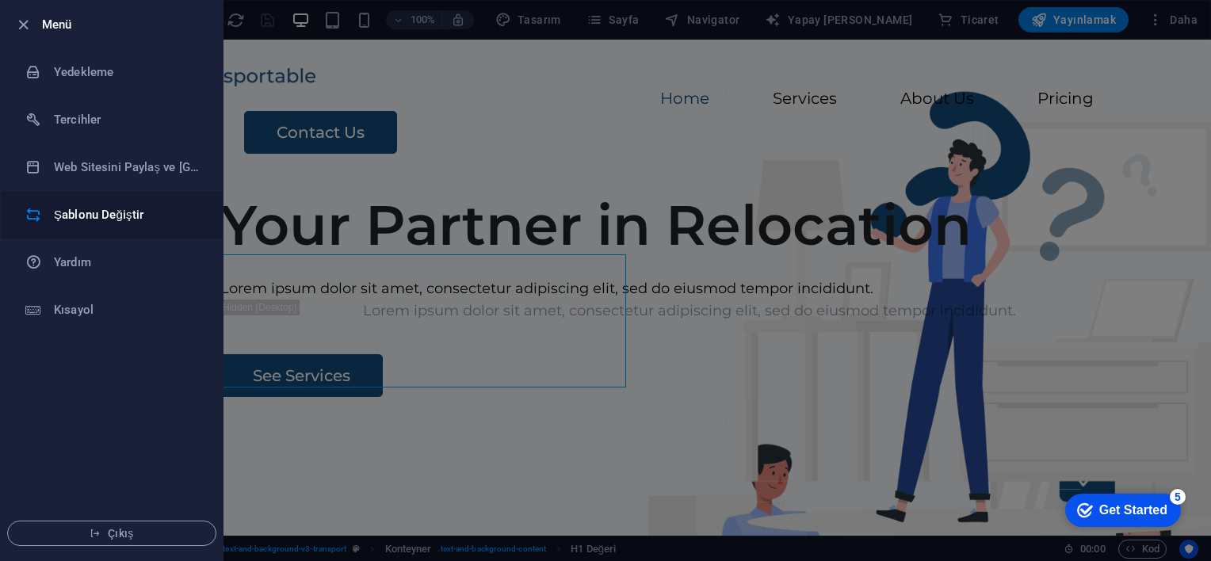
click at [124, 221] on h6 "Şablonu Değiştir" at bounding box center [127, 214] width 147 height 19
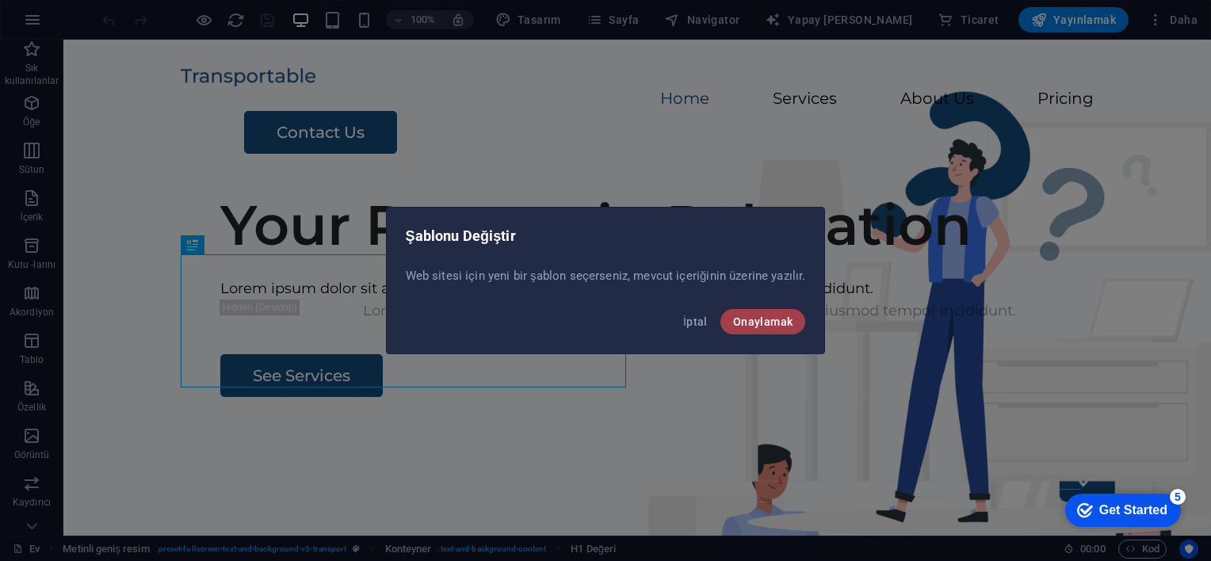
click at [734, 326] on span "Onaylamak" at bounding box center [763, 321] width 60 height 13
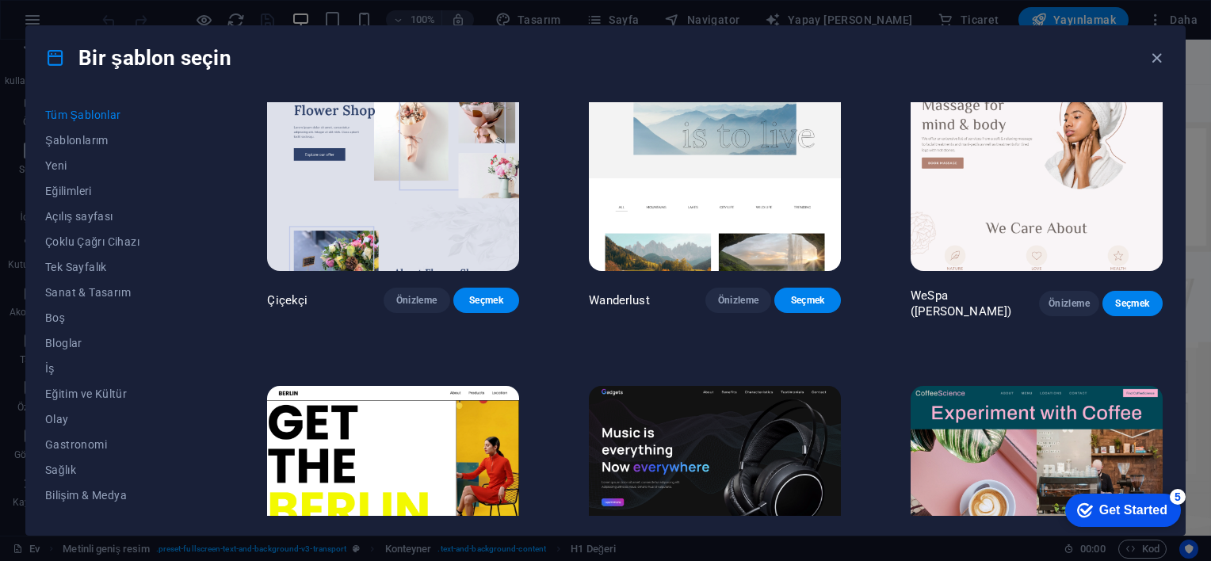
scroll to position [4332, 0]
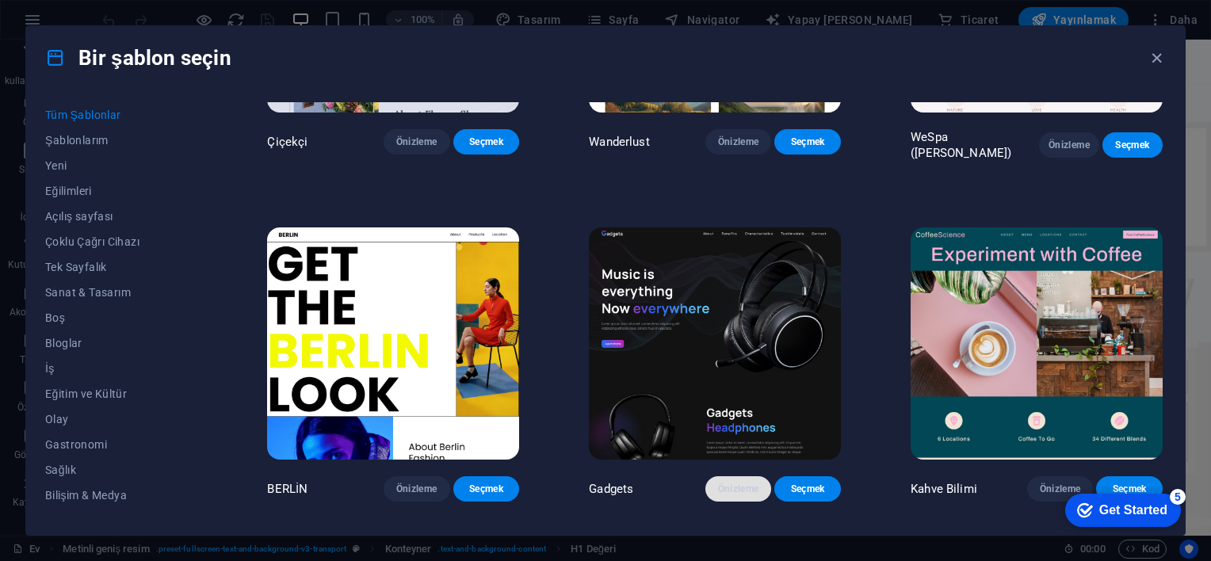
click at [728, 483] on span "Önizleme" at bounding box center [738, 489] width 41 height 13
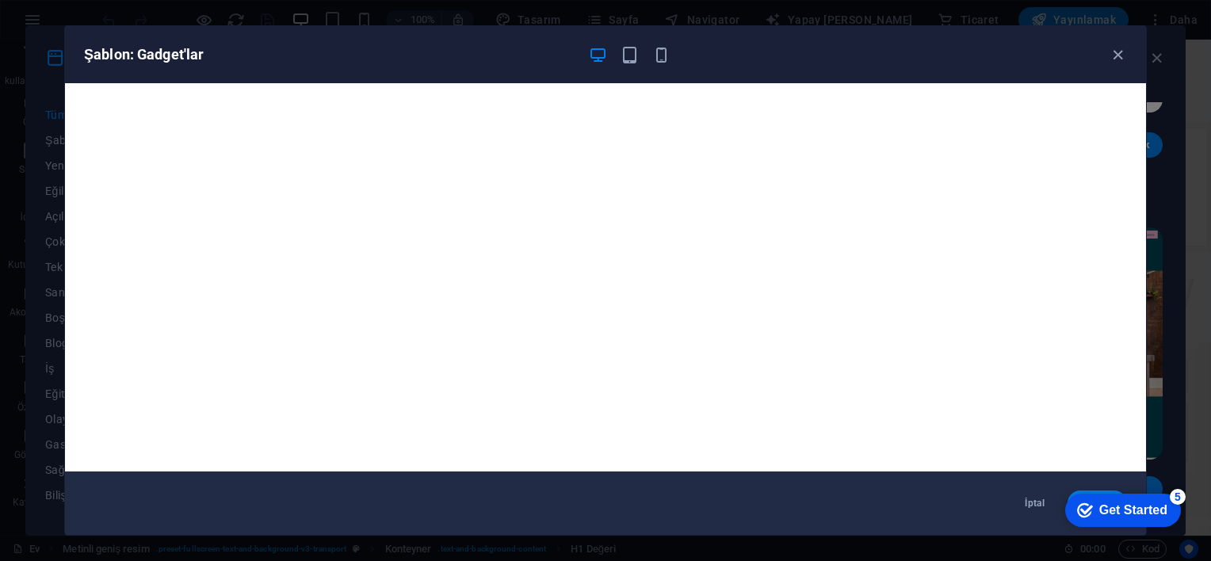
click at [1135, 508] on div "Get Started" at bounding box center [1133, 510] width 68 height 14
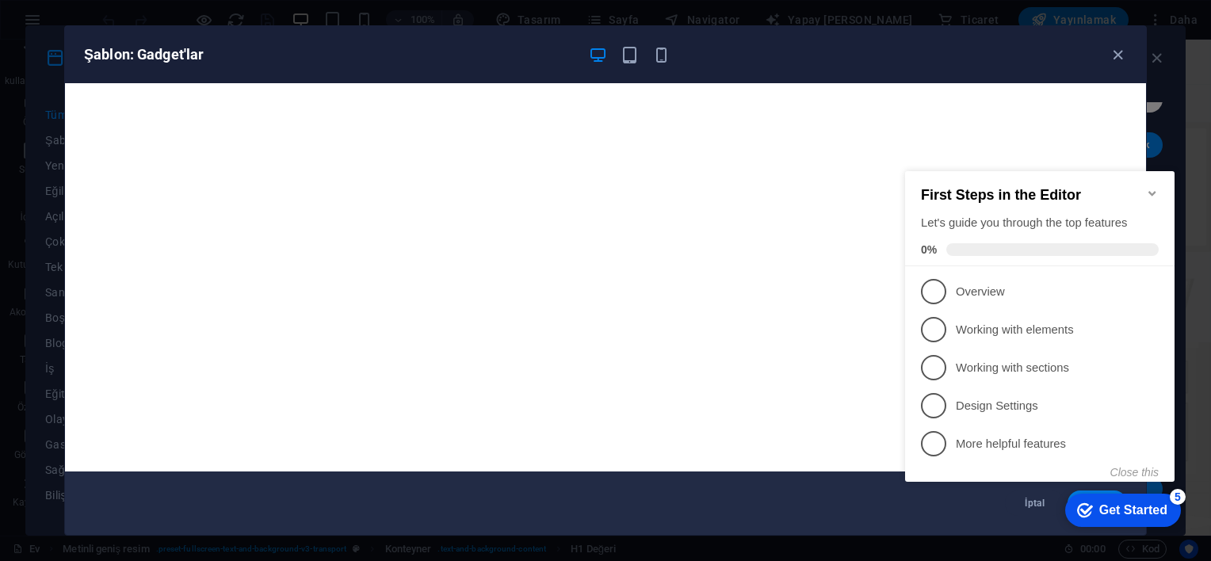
click at [1134, 508] on div "Get Started" at bounding box center [1133, 510] width 68 height 14
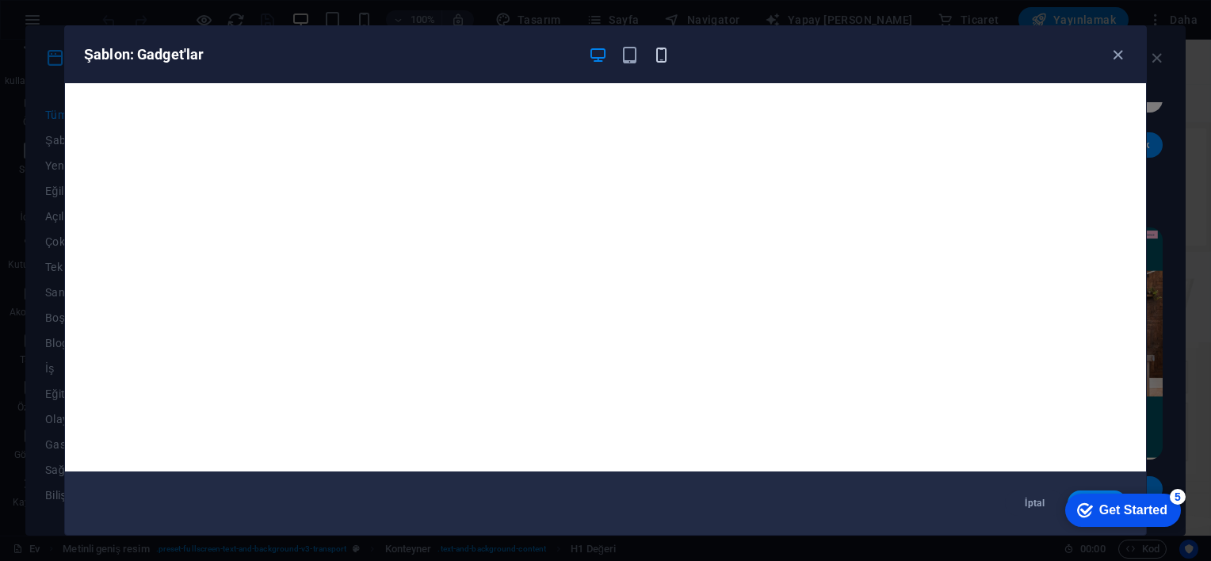
click at [656, 57] on icon "button" at bounding box center [661, 55] width 18 height 18
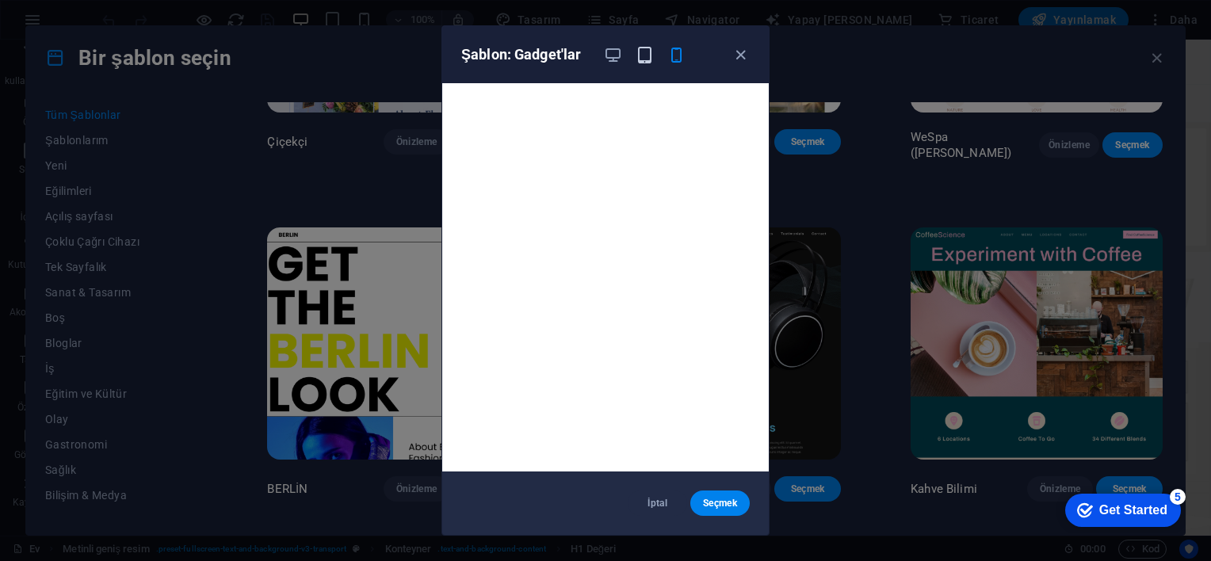
click at [639, 55] on icon "button" at bounding box center [645, 55] width 18 height 18
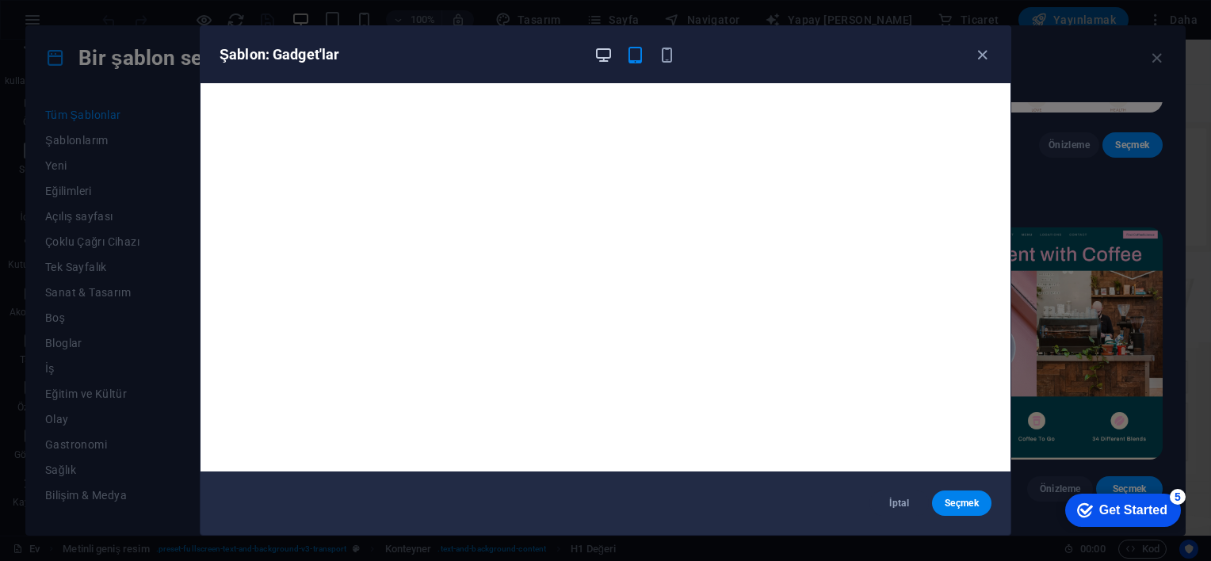
click at [605, 54] on icon "button" at bounding box center [603, 55] width 18 height 18
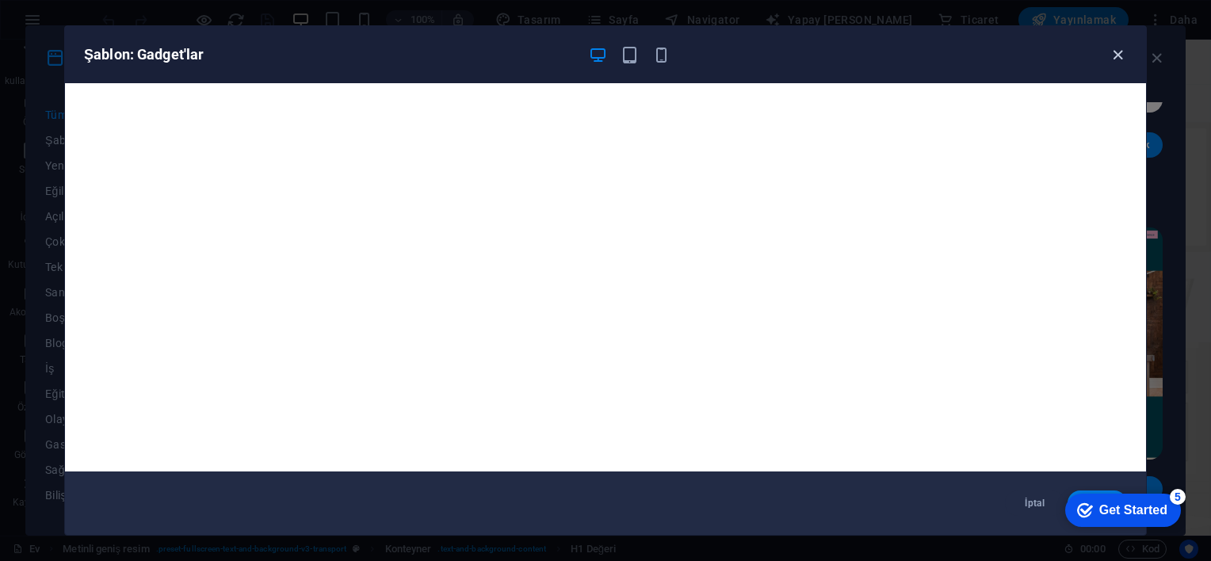
click at [1121, 59] on icon "button" at bounding box center [1118, 55] width 18 height 18
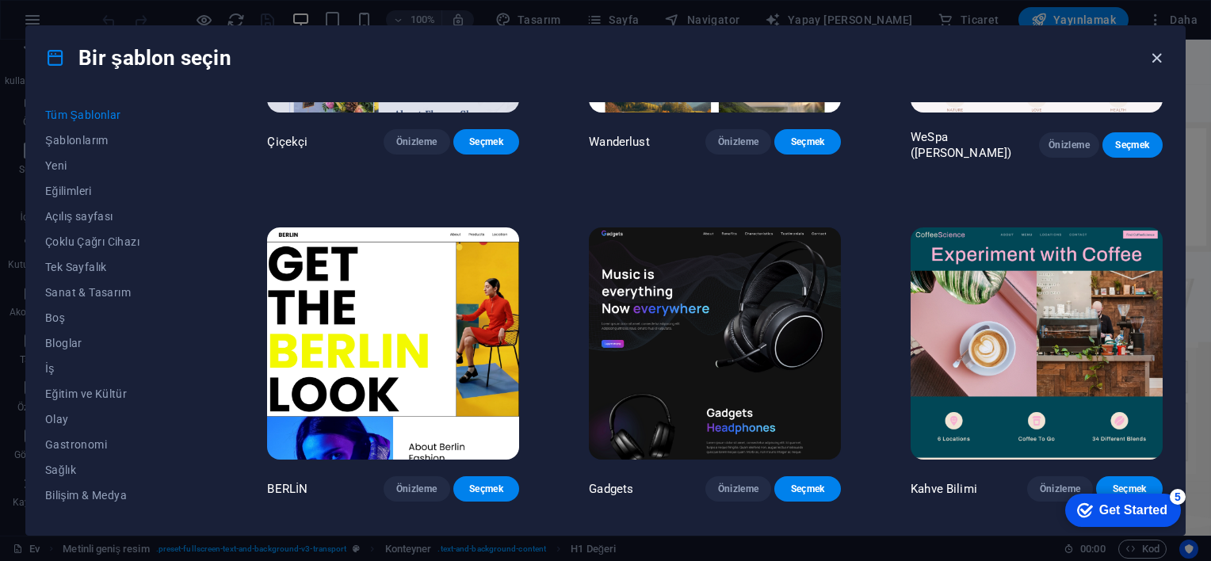
click at [1153, 63] on icon "button" at bounding box center [1157, 58] width 18 height 18
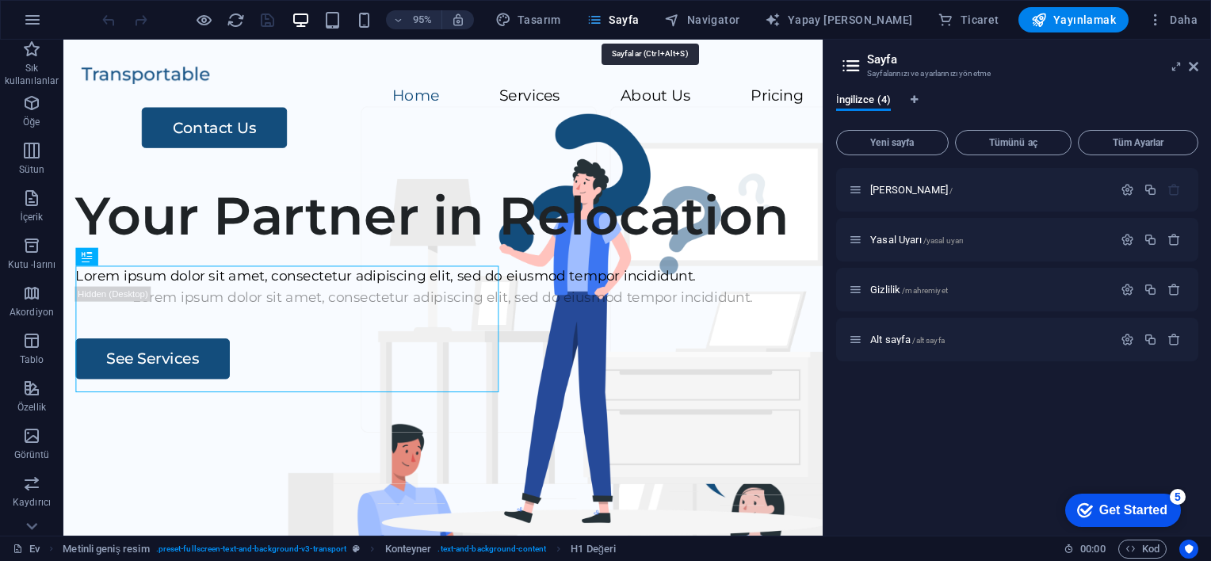
click at [723, 23] on font "Navigator" at bounding box center [713, 19] width 53 height 13
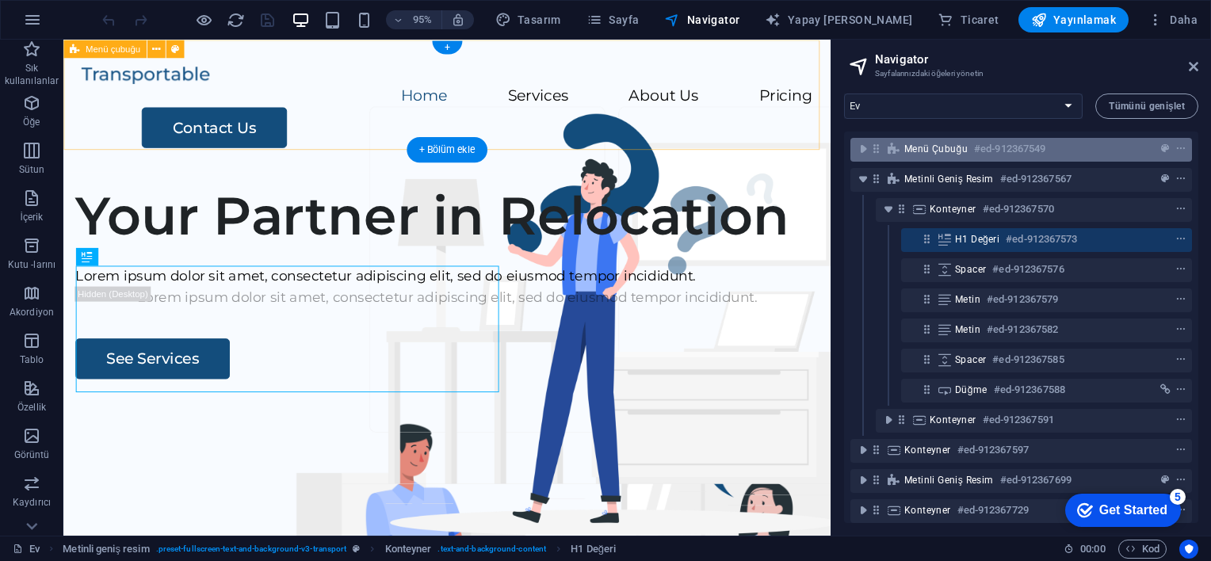
click at [970, 154] on div "Menü çubuğu #ed-912367549" at bounding box center [1008, 148] width 208 height 19
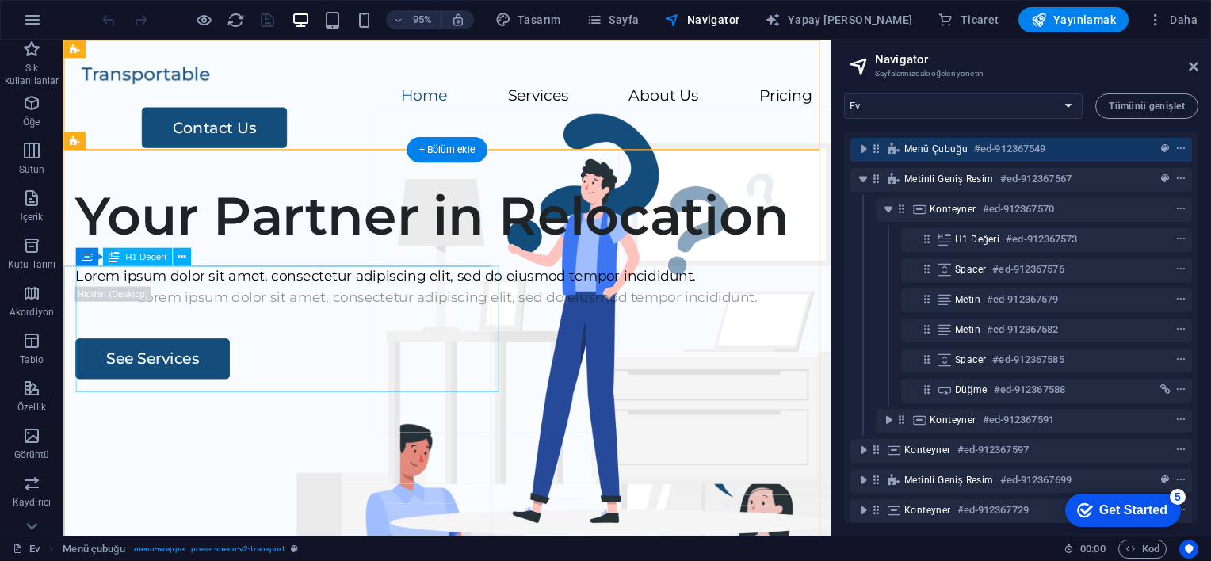
click at [394, 258] on div "Your Partner in Relocation" at bounding box center [467, 225] width 782 height 67
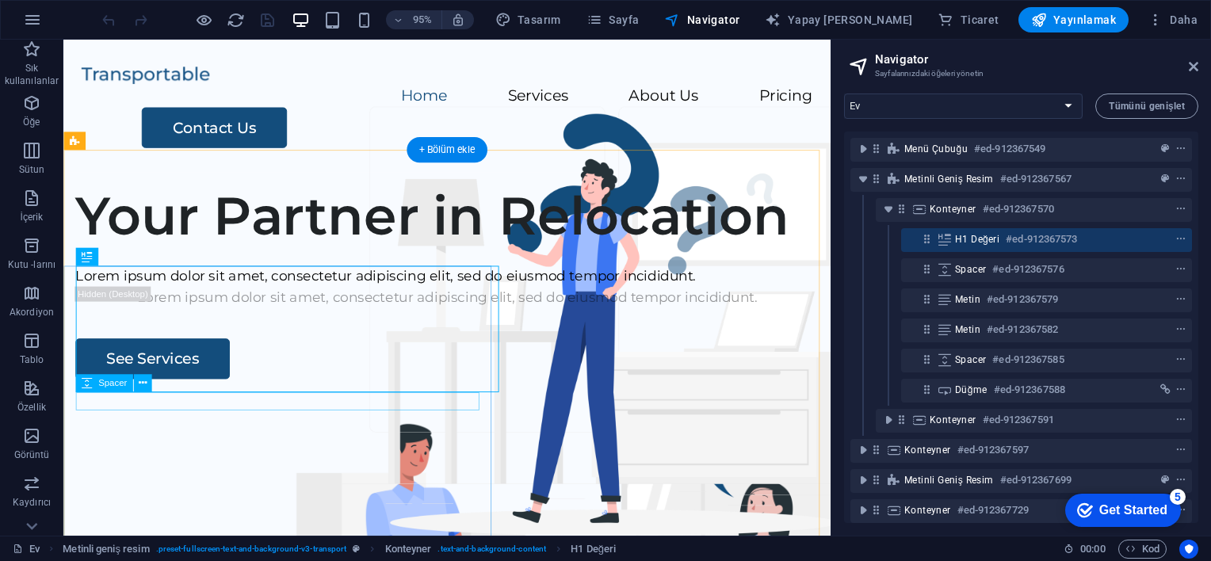
click at [237, 277] on div at bounding box center [467, 267] width 782 height 19
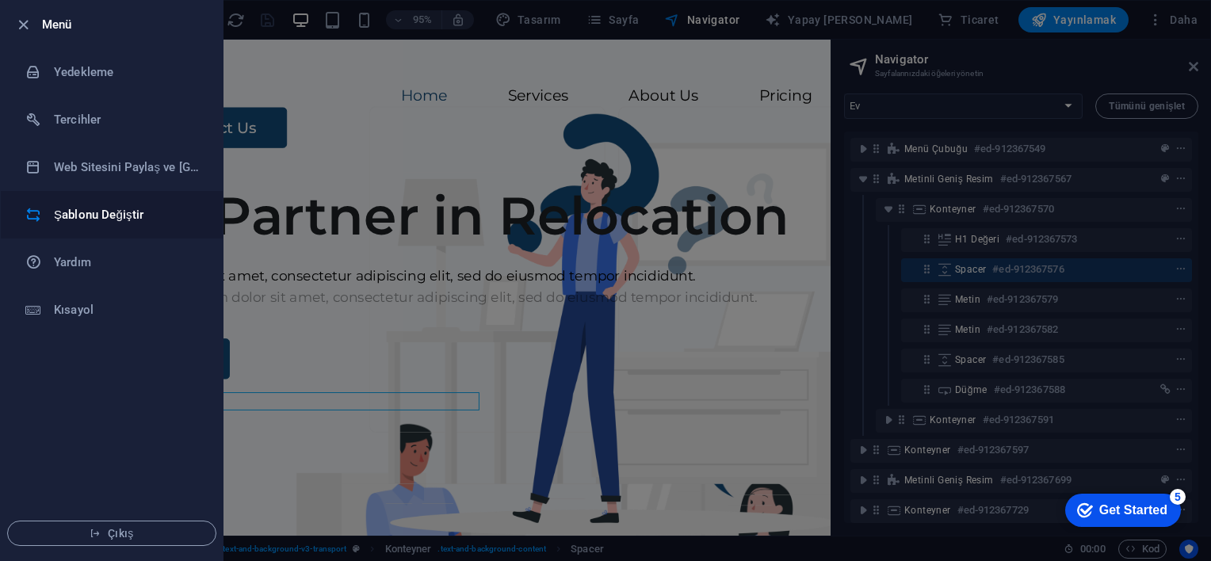
click at [113, 220] on h6 "Şablonu Değiştir" at bounding box center [127, 214] width 147 height 19
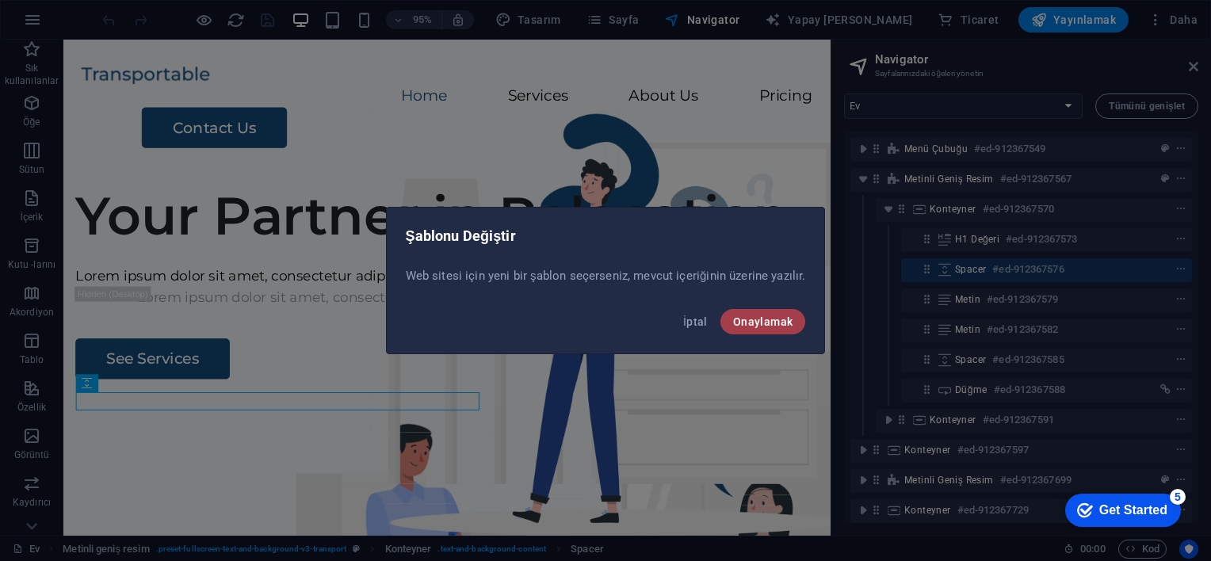
click at [784, 325] on span "Onaylamak" at bounding box center [763, 321] width 60 height 13
